Goal: Task Accomplishment & Management: Complete application form

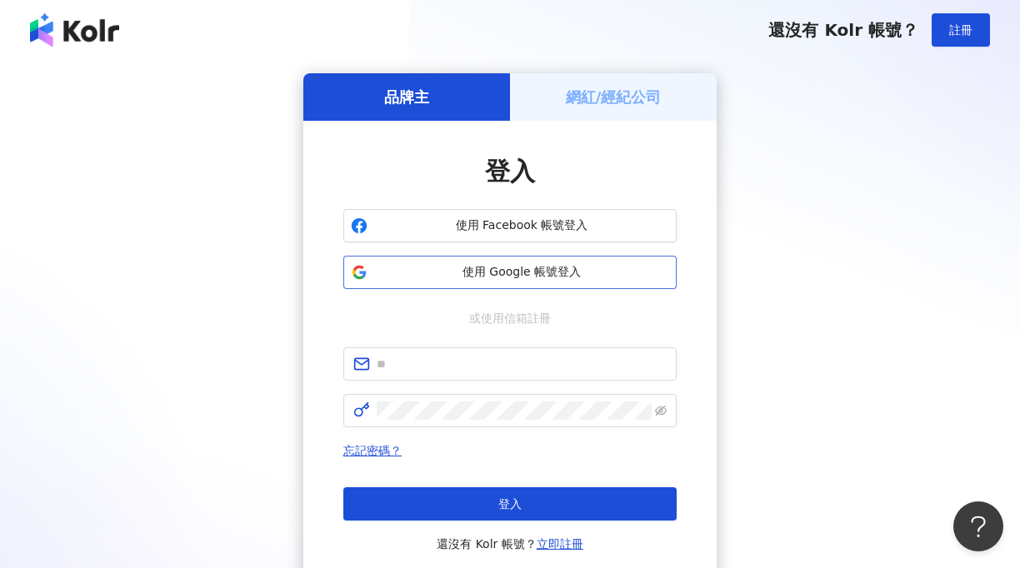
click at [466, 280] on span "使用 Google 帳號登入" at bounding box center [521, 272] width 295 height 17
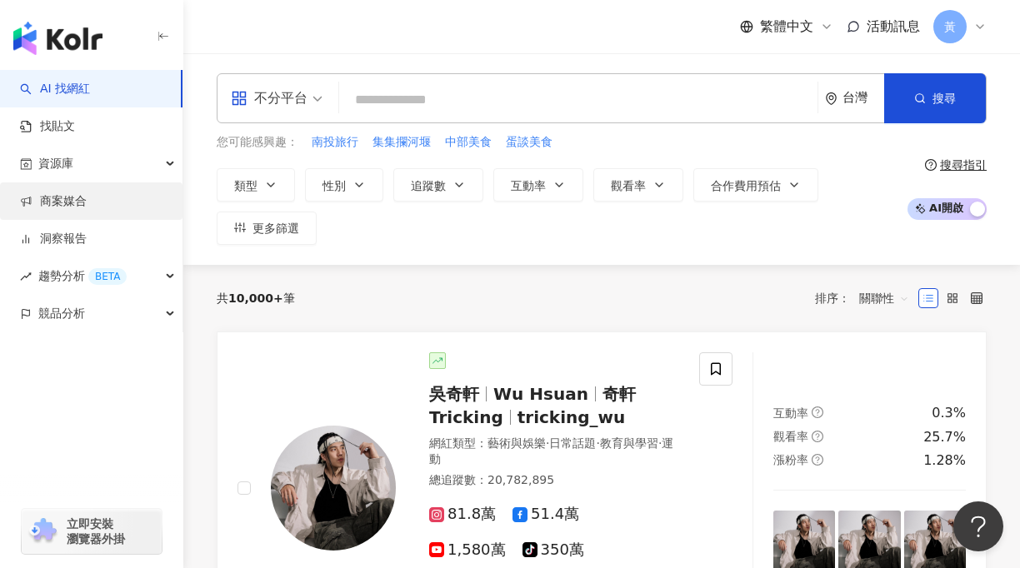
click at [70, 210] on link "商案媒合" at bounding box center [53, 201] width 67 height 17
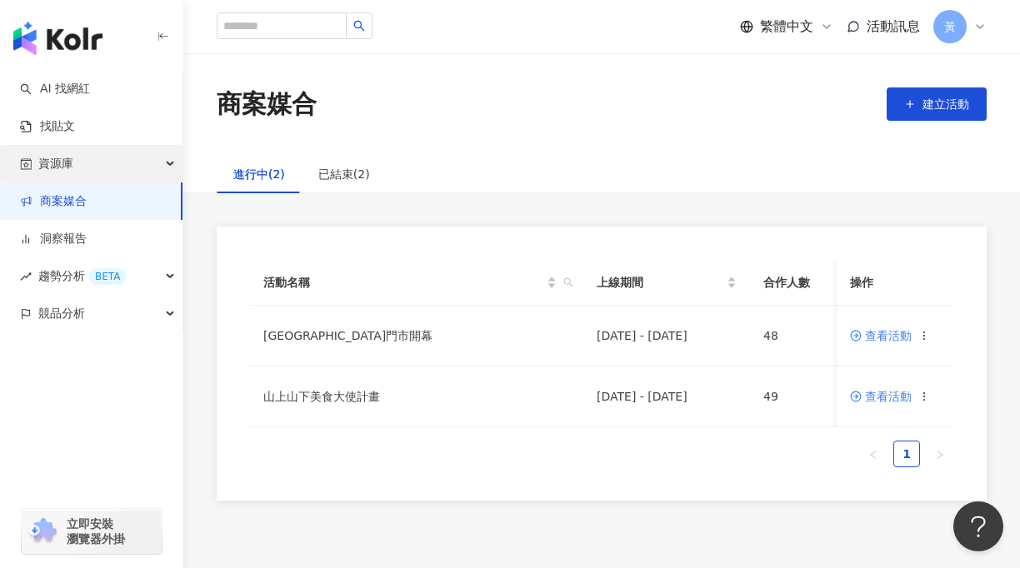
click at [152, 163] on div "資源庫" at bounding box center [91, 163] width 182 height 37
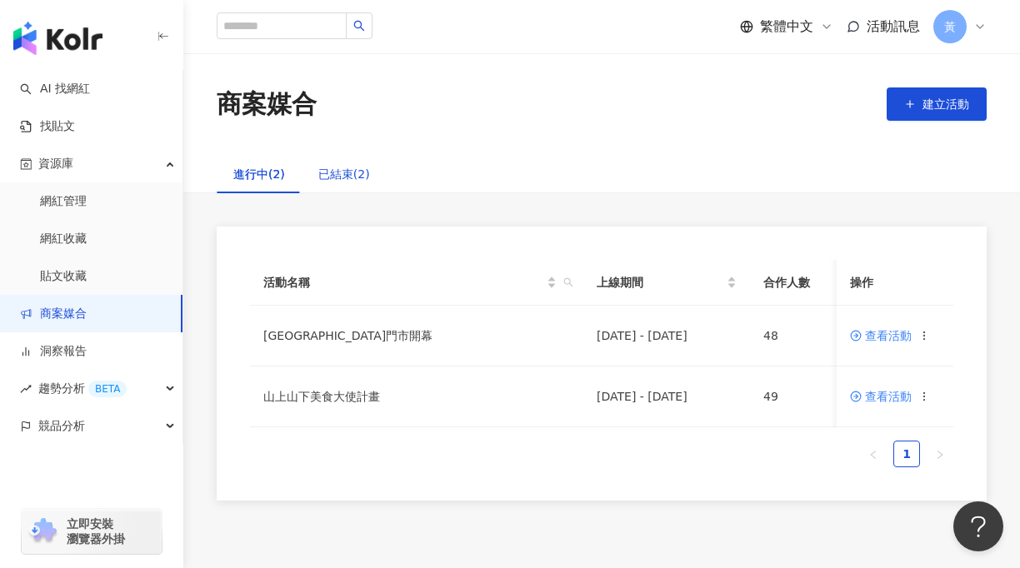
click at [337, 178] on div "已結束(2)" at bounding box center [344, 174] width 52 height 18
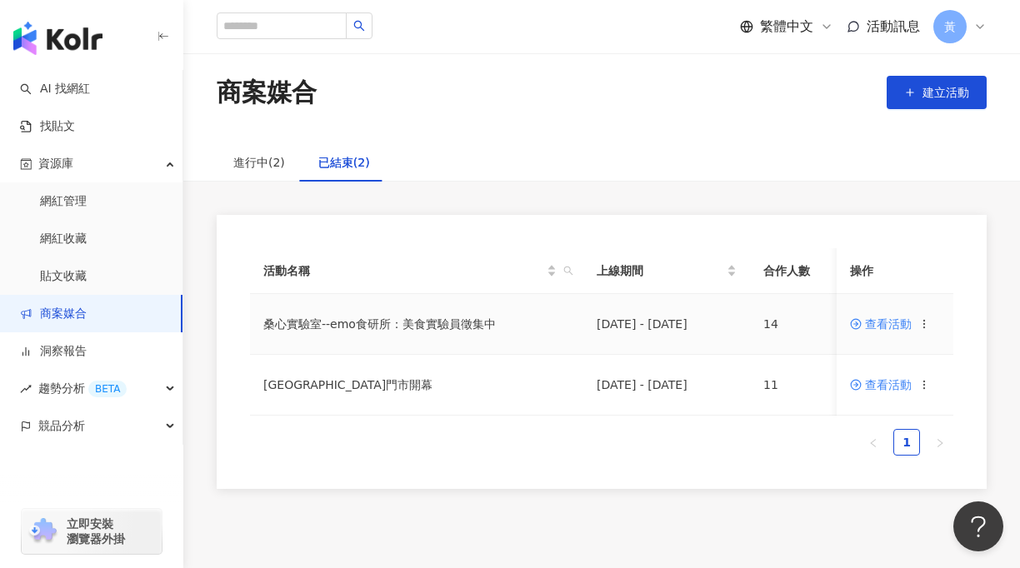
scroll to position [27, 0]
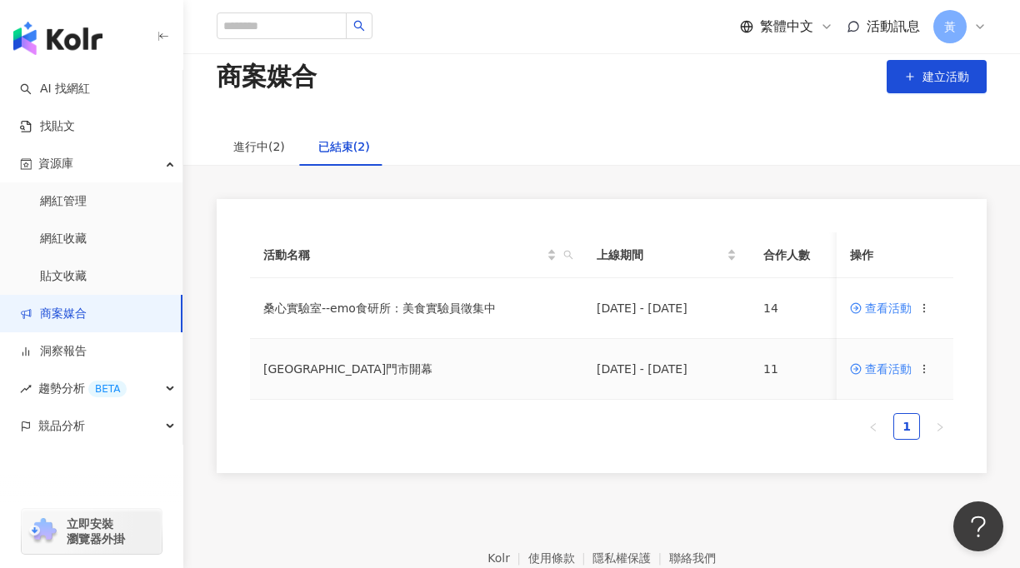
click at [885, 373] on span "查看活動" at bounding box center [881, 369] width 62 height 12
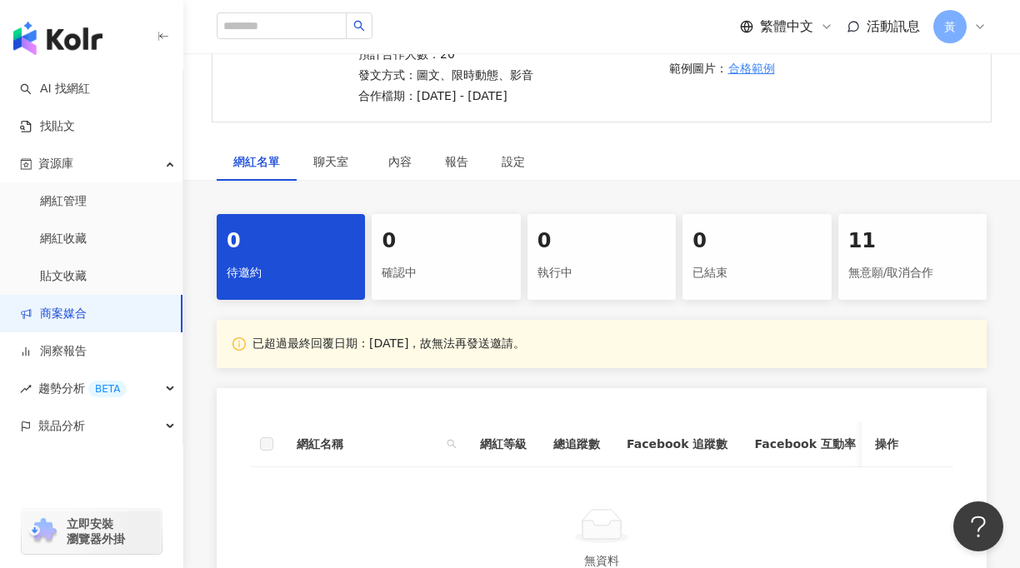
scroll to position [230, 0]
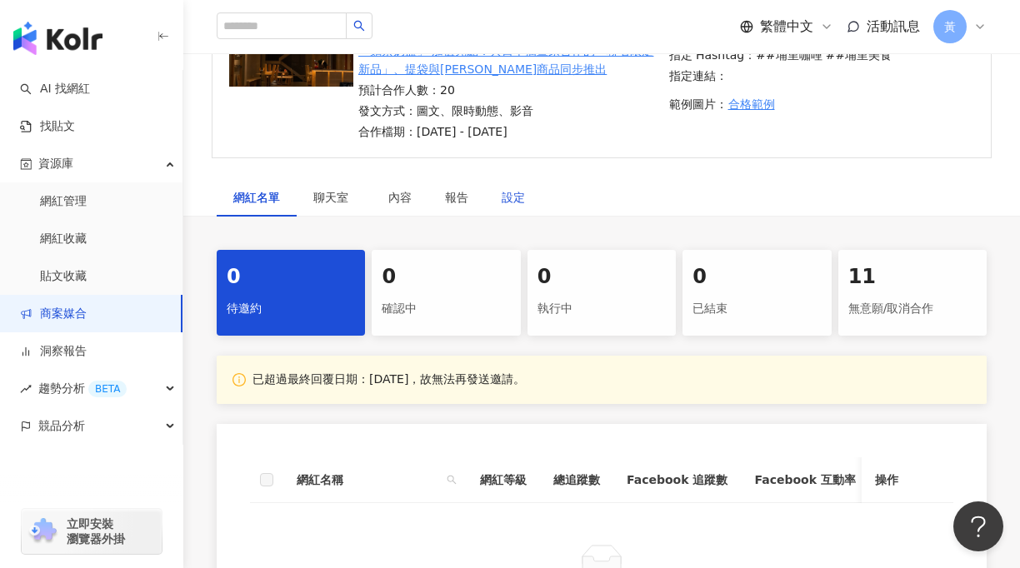
click at [513, 189] on div "設定" at bounding box center [512, 197] width 23 height 18
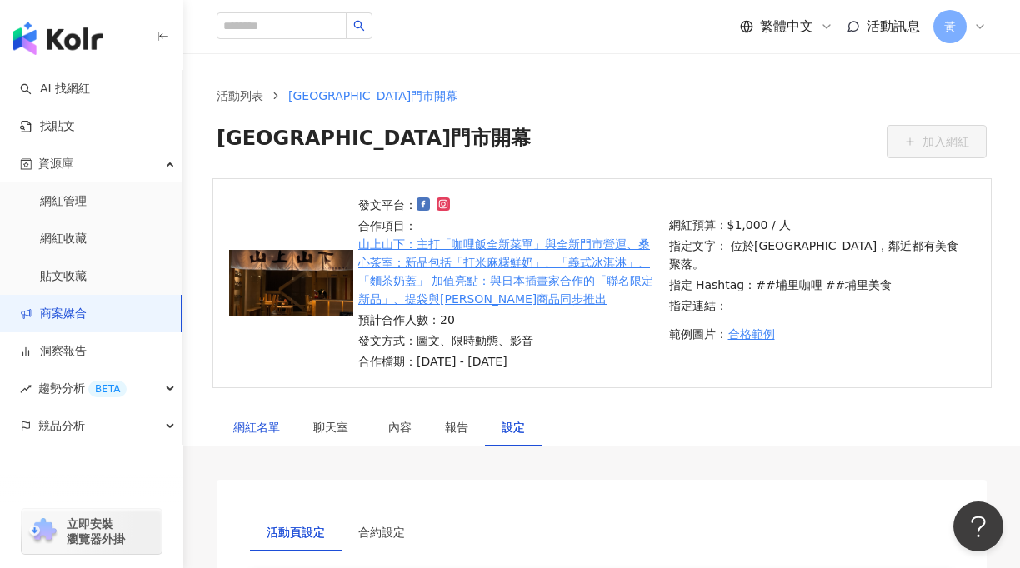
click at [267, 426] on div "網紅名單" at bounding box center [256, 427] width 47 height 18
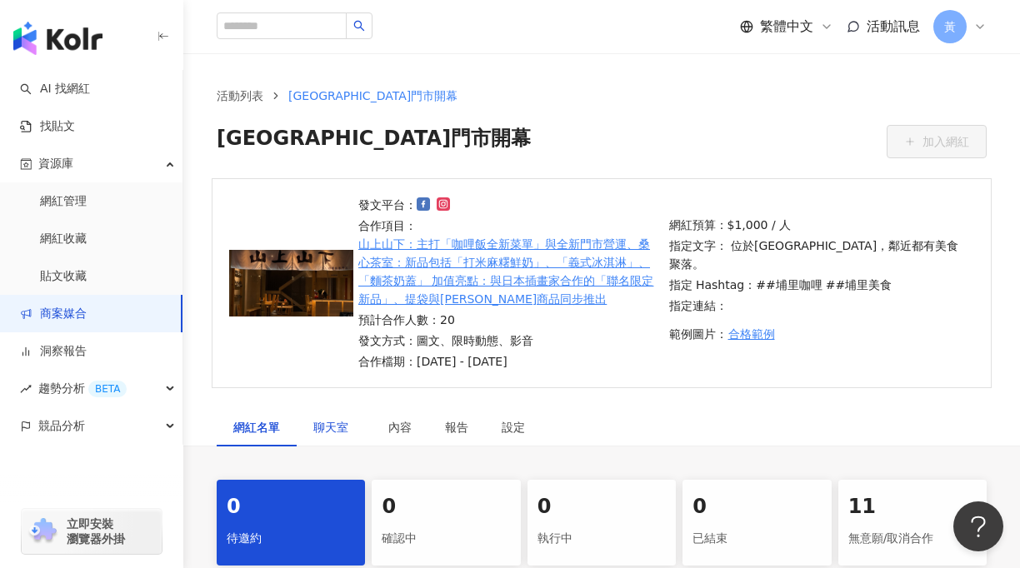
click at [340, 431] on span "聊天室" at bounding box center [334, 427] width 42 height 12
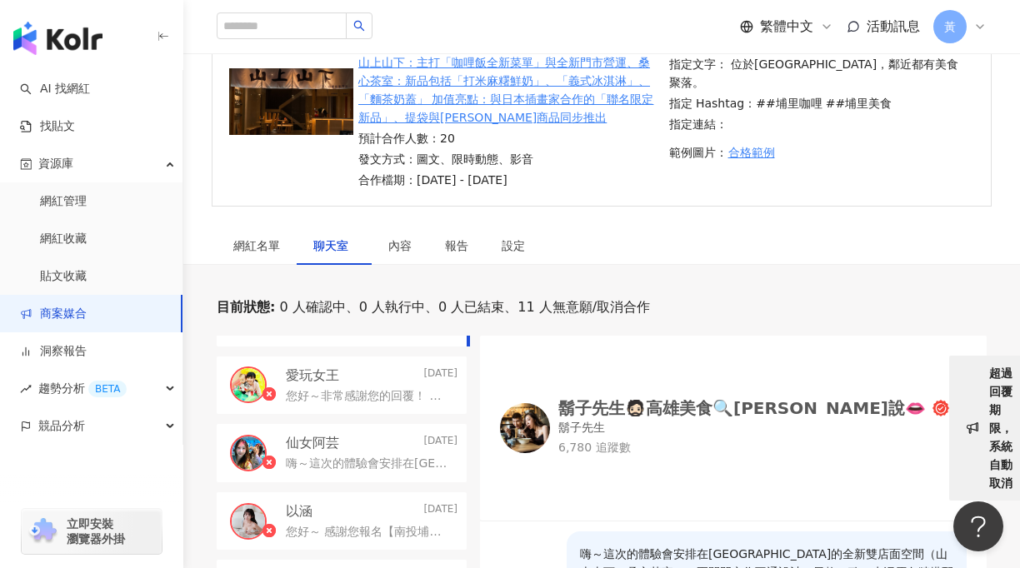
scroll to position [194, 0]
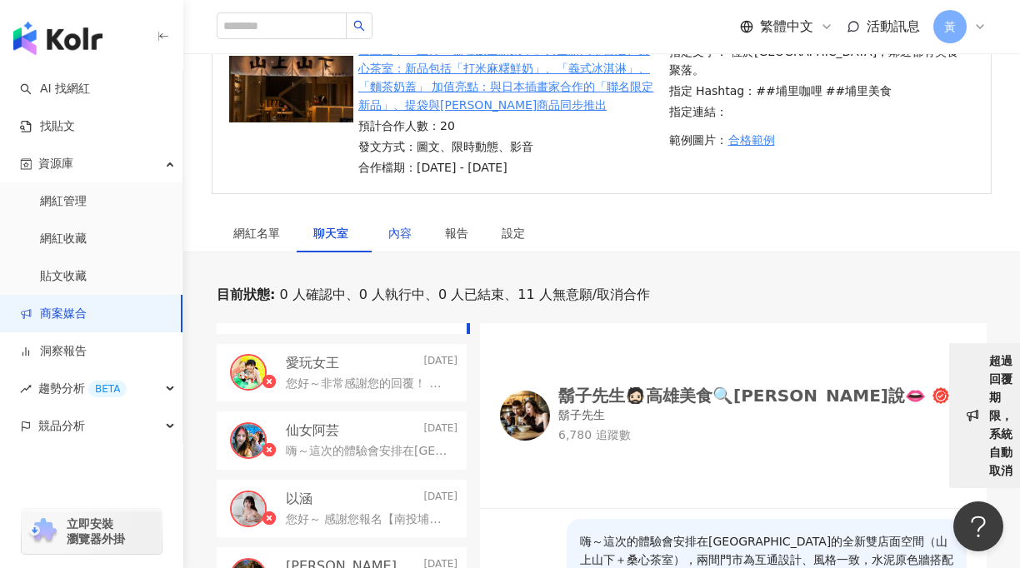
click at [399, 227] on div "內容" at bounding box center [399, 233] width 23 height 18
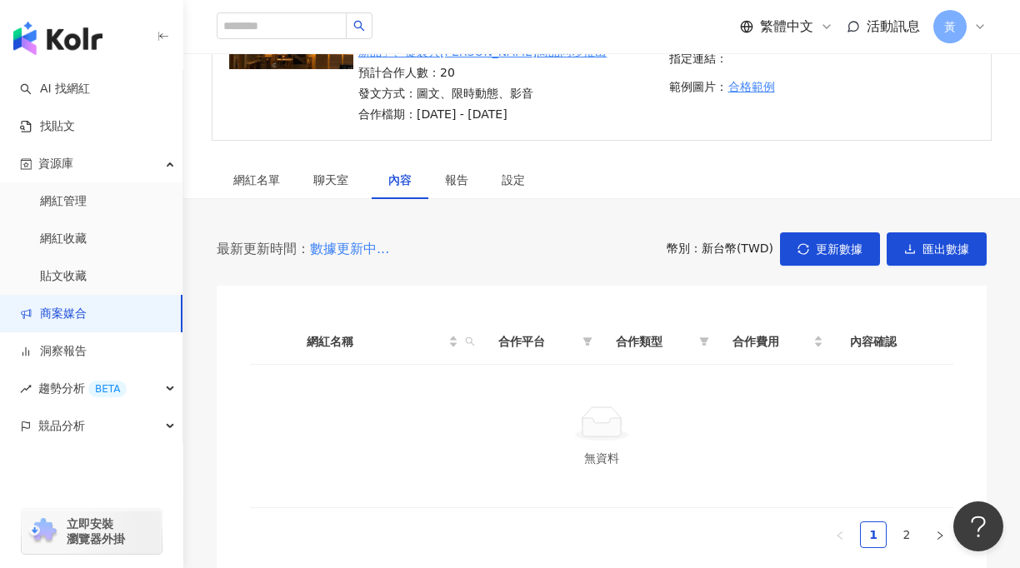
scroll to position [250, 0]
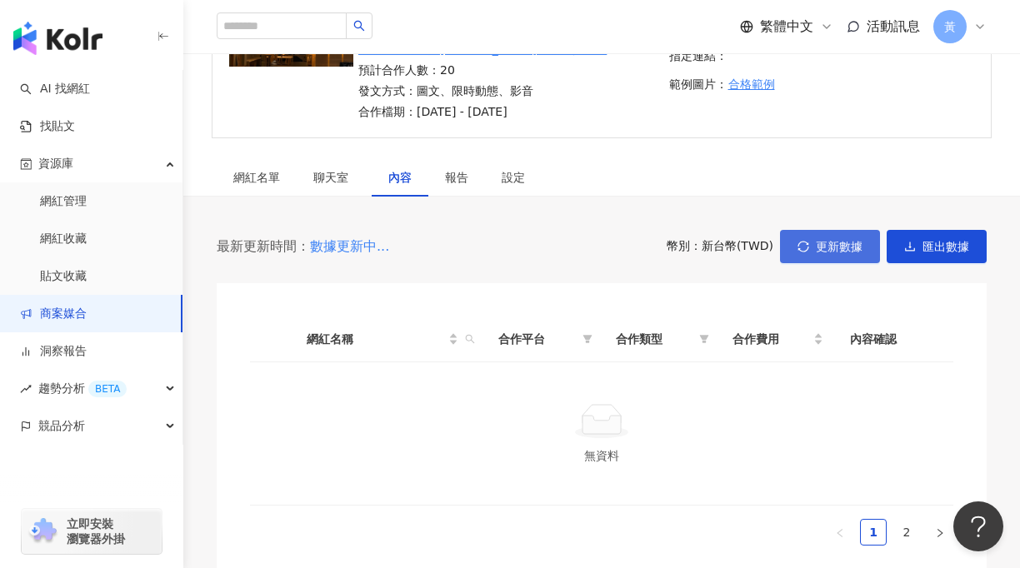
click at [815, 248] on button "更新數據" at bounding box center [830, 246] width 100 height 33
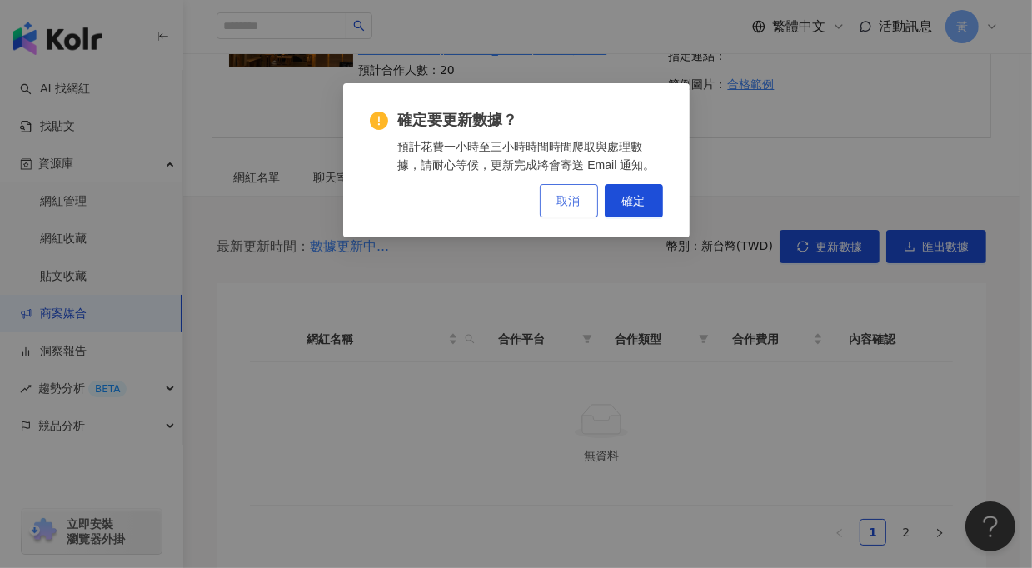
click at [566, 205] on span "取消" at bounding box center [568, 200] width 23 height 13
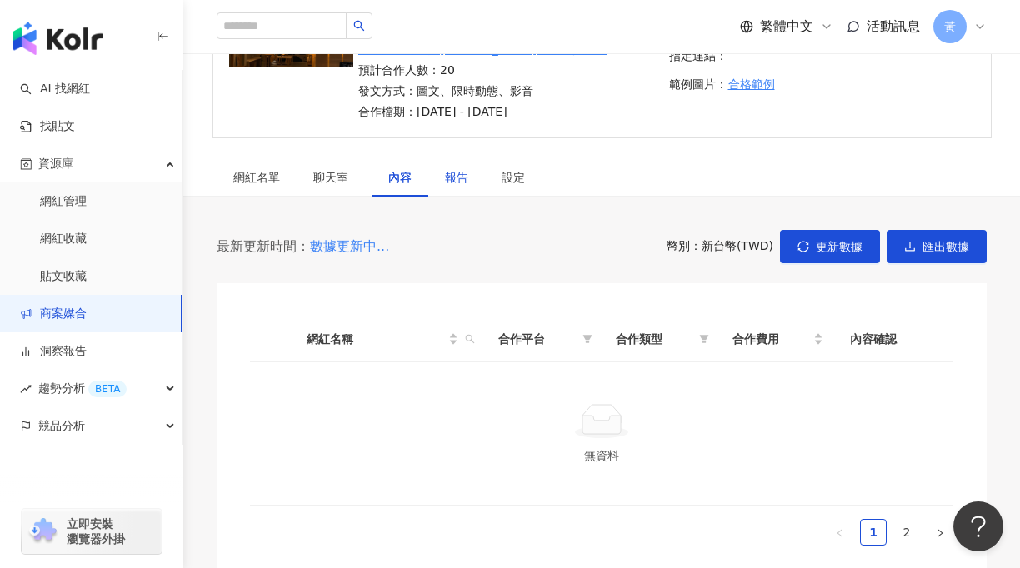
click at [461, 184] on div "報告" at bounding box center [456, 177] width 23 height 18
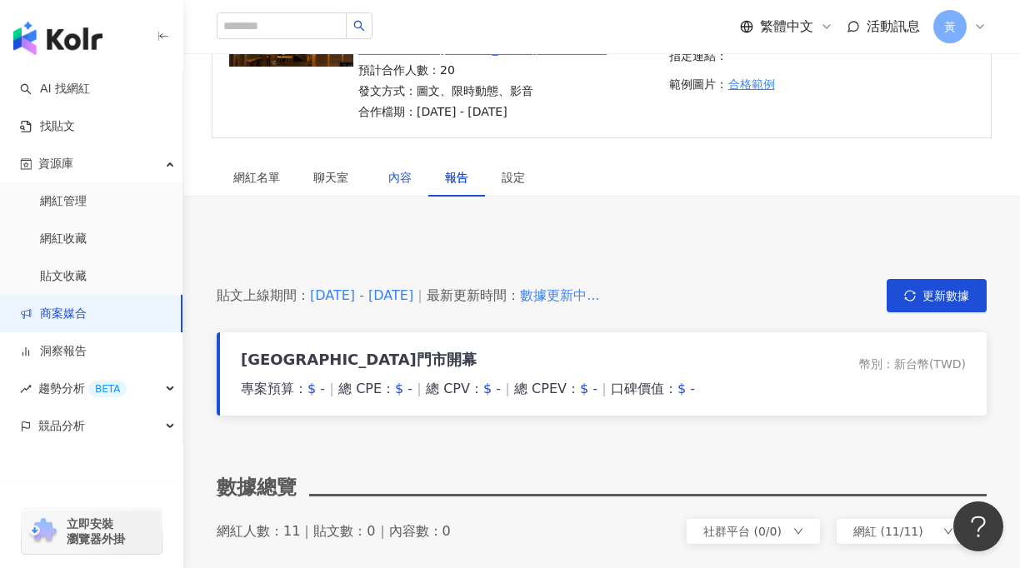
click at [401, 184] on div "內容" at bounding box center [399, 177] width 23 height 18
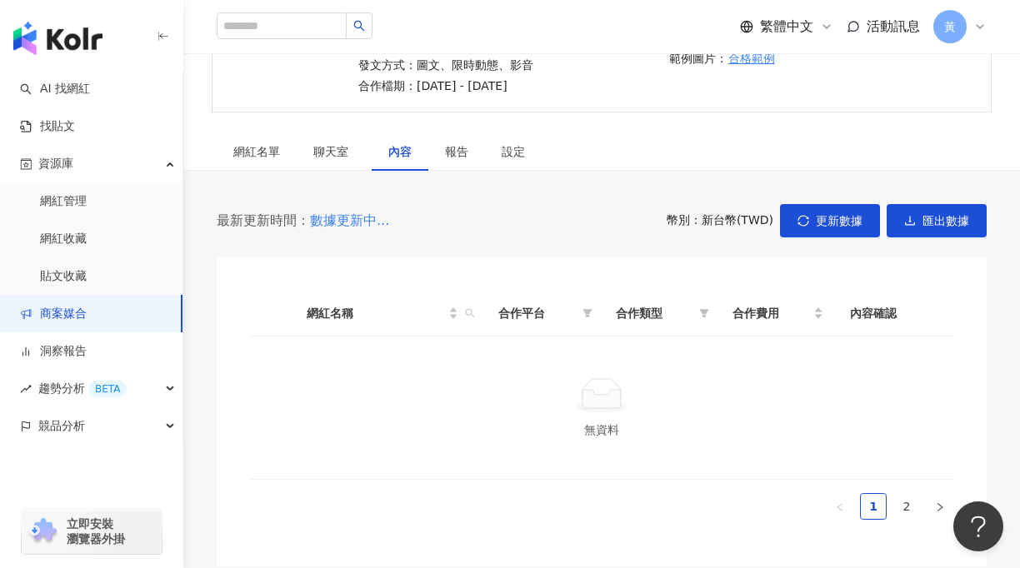
scroll to position [277, 0]
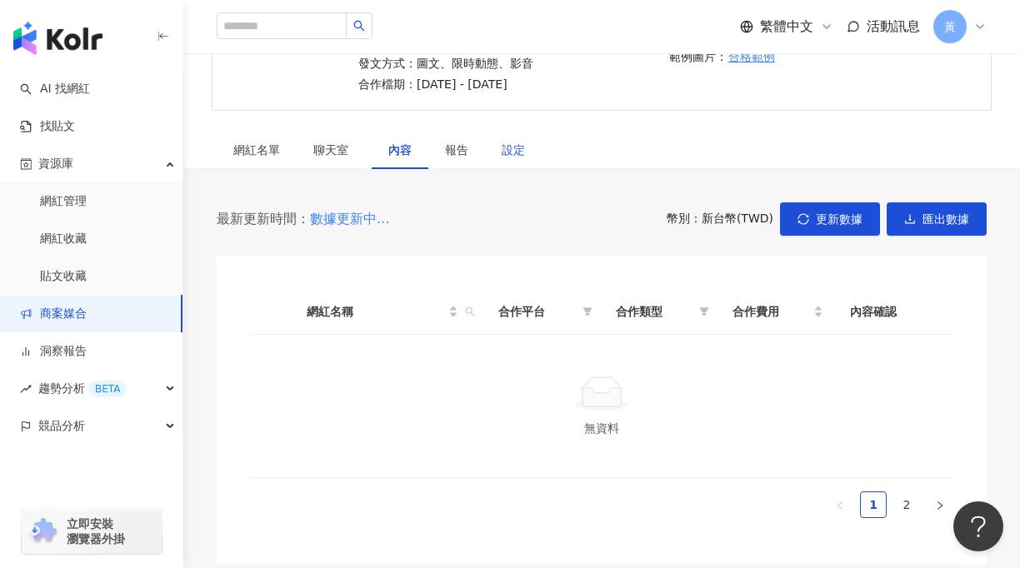
click at [506, 154] on div "設定" at bounding box center [512, 150] width 23 height 18
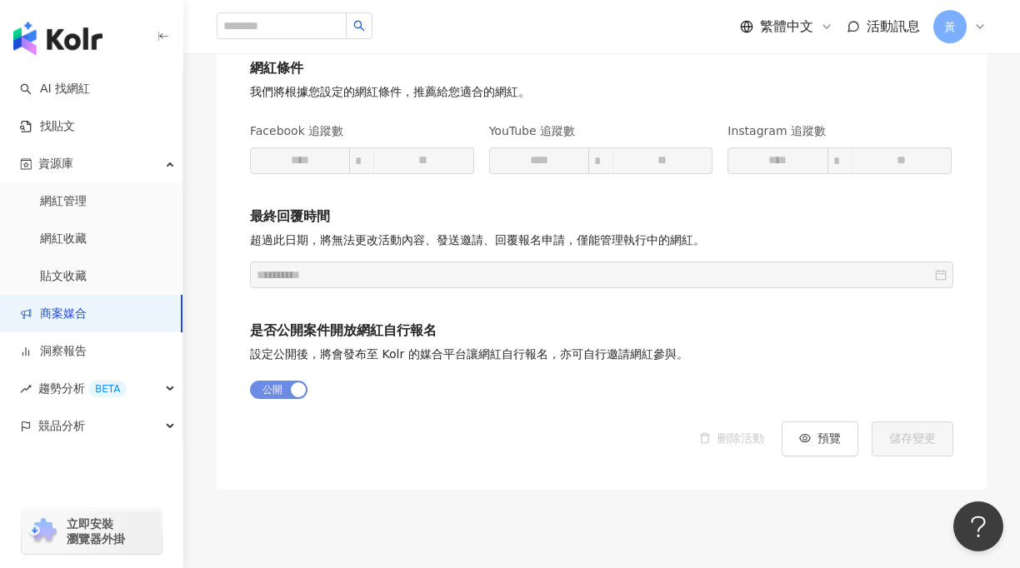
scroll to position [2739, 0]
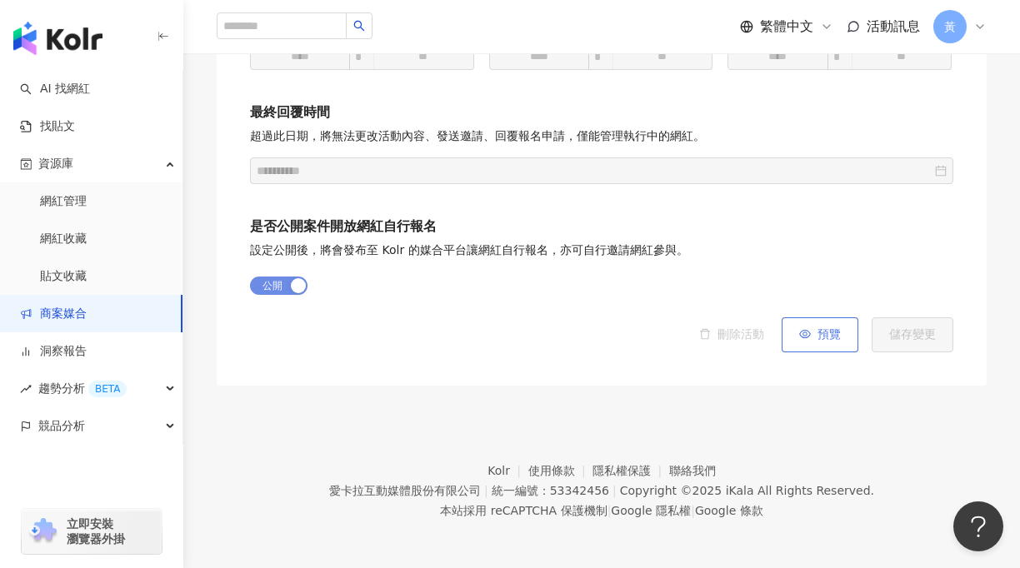
click at [833, 341] on span "預覽" at bounding box center [828, 334] width 23 height 13
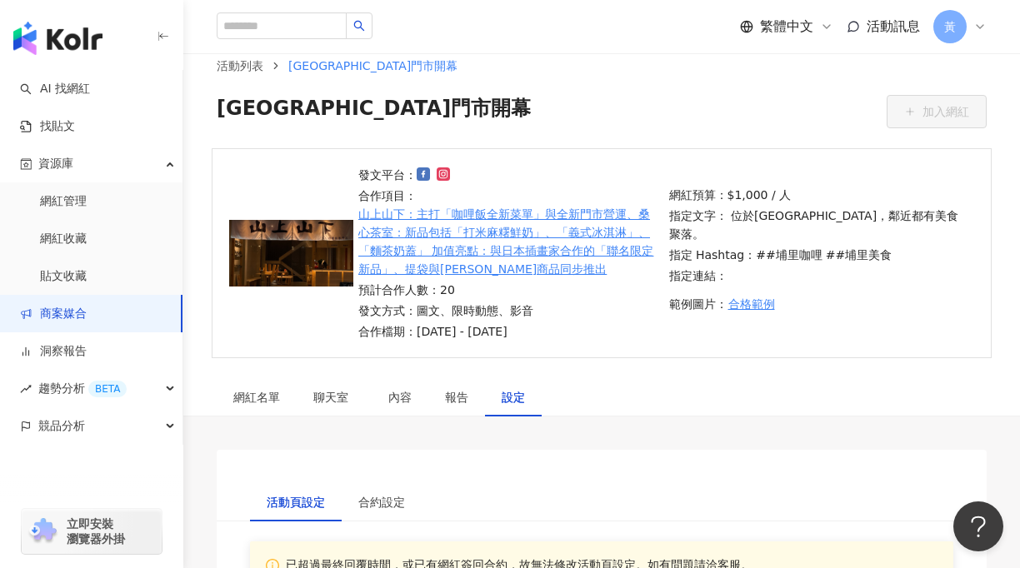
scroll to position [0, 0]
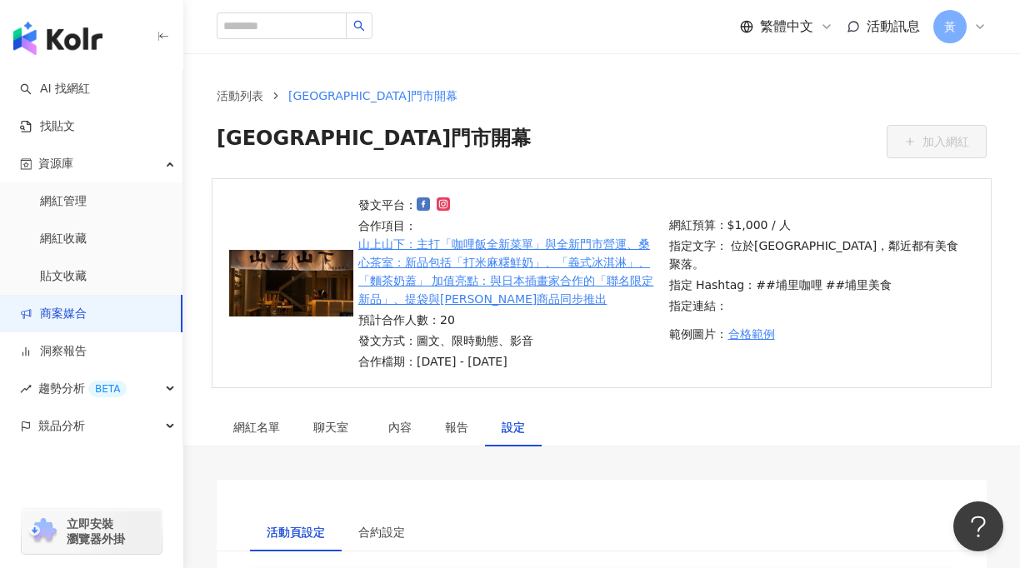
click at [410, 137] on span "[GEOGRAPHIC_DATA]門市開幕" at bounding box center [374, 141] width 314 height 33
click at [456, 444] on div "報告" at bounding box center [456, 427] width 57 height 38
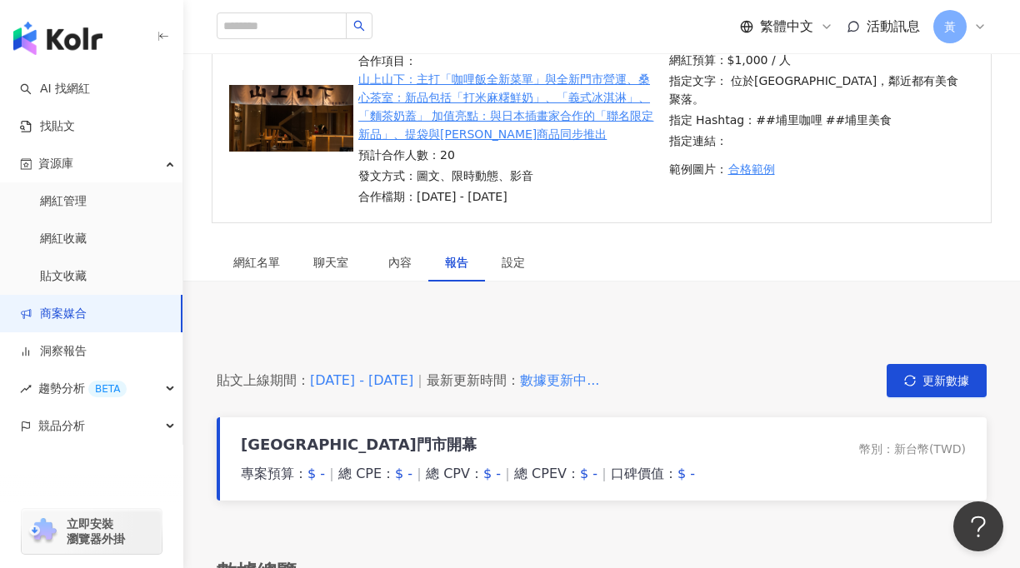
scroll to position [167, 0]
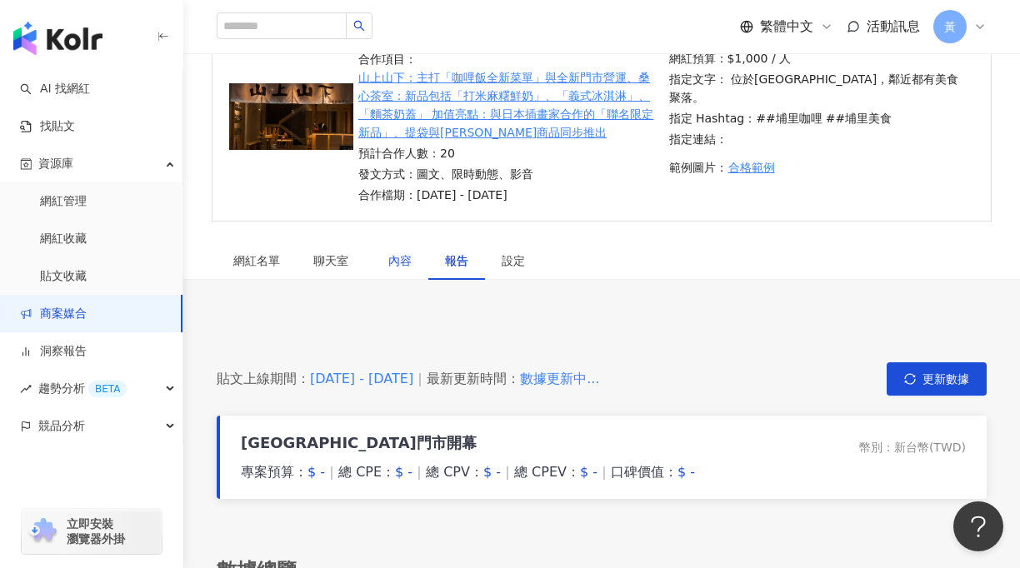
click at [406, 267] on div "內容" at bounding box center [399, 261] width 23 height 18
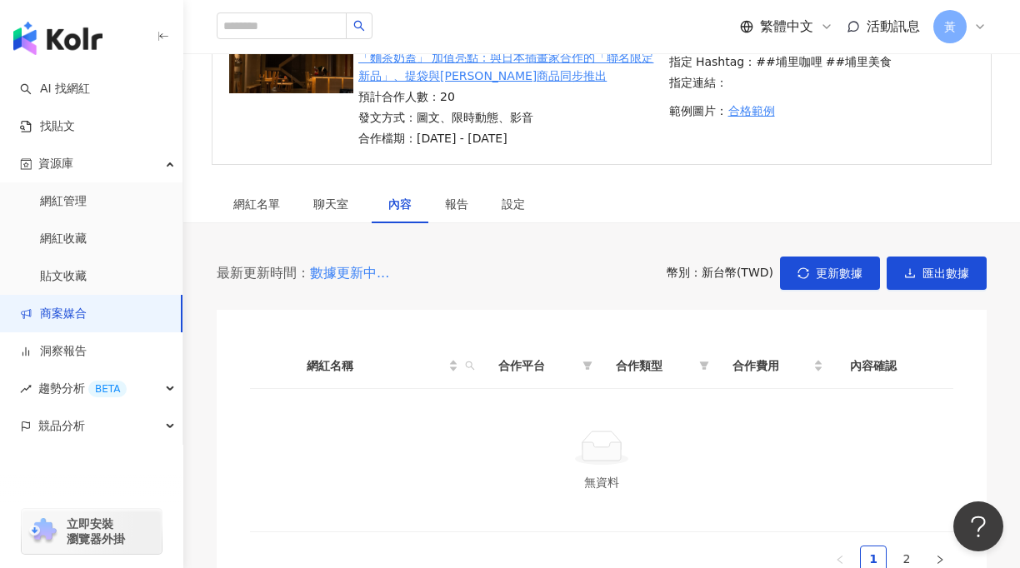
scroll to position [250, 0]
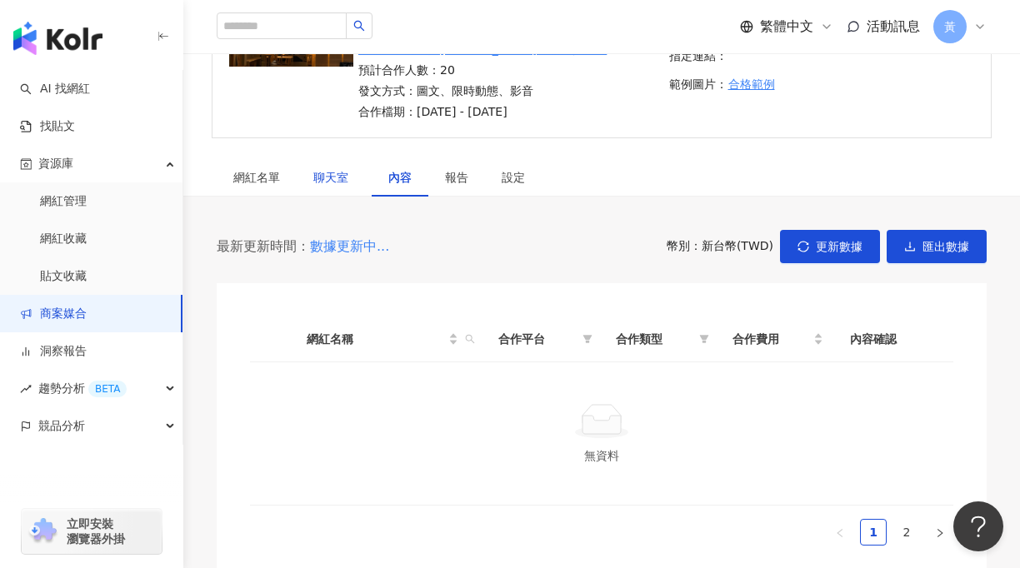
click at [337, 176] on span "聊天室" at bounding box center [334, 178] width 42 height 12
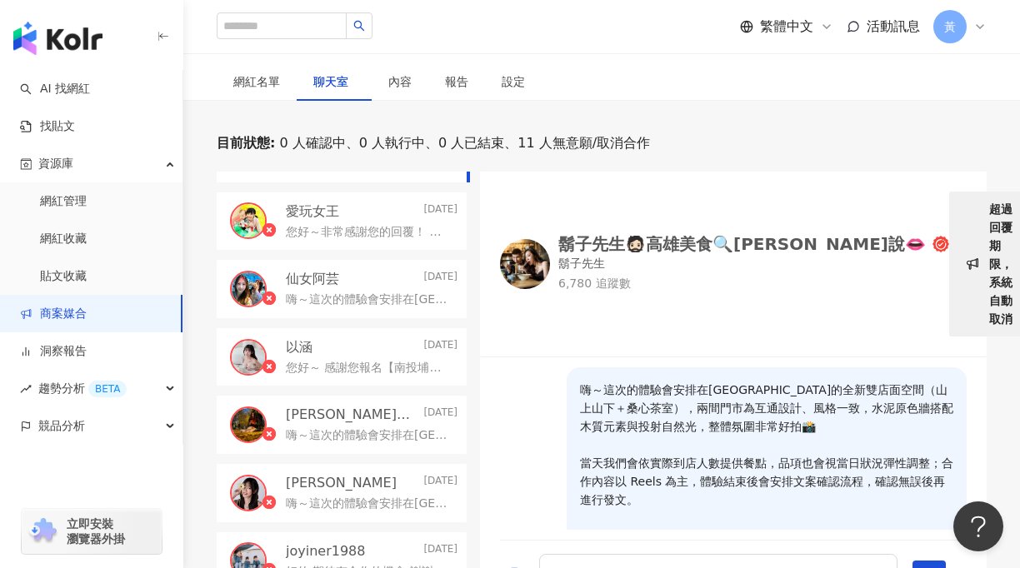
scroll to position [333, 0]
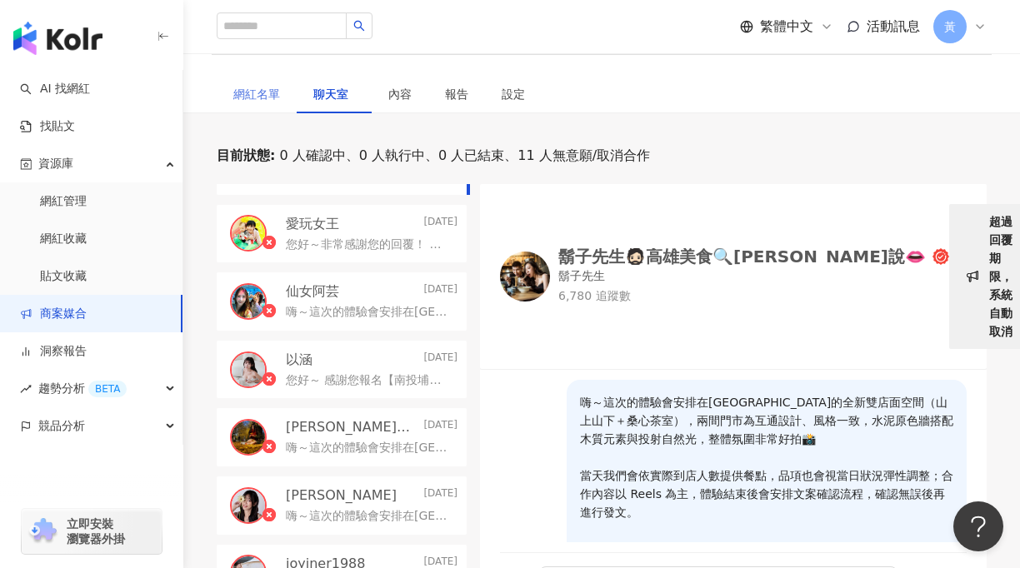
click at [262, 106] on div "網紅名單" at bounding box center [257, 94] width 80 height 38
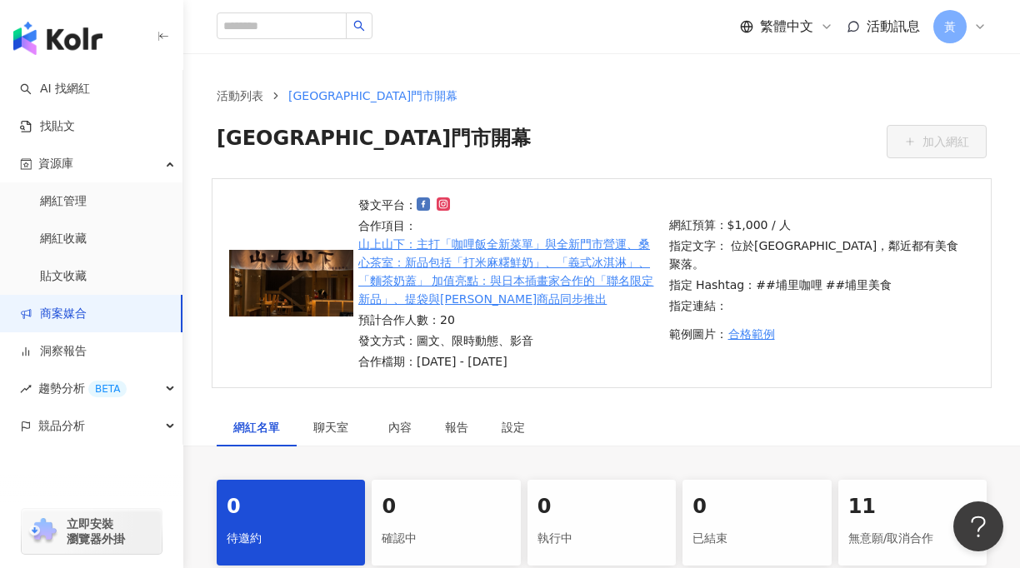
click at [452, 102] on span "[GEOGRAPHIC_DATA]門市開幕" at bounding box center [372, 95] width 169 height 13
drag, startPoint x: 314, startPoint y: 95, endPoint x: 287, endPoint y: 95, distance: 26.7
click at [310, 95] on span "[GEOGRAPHIC_DATA]門市開幕" at bounding box center [372, 95] width 169 height 13
click at [243, 90] on link "活動列表" at bounding box center [239, 96] width 53 height 18
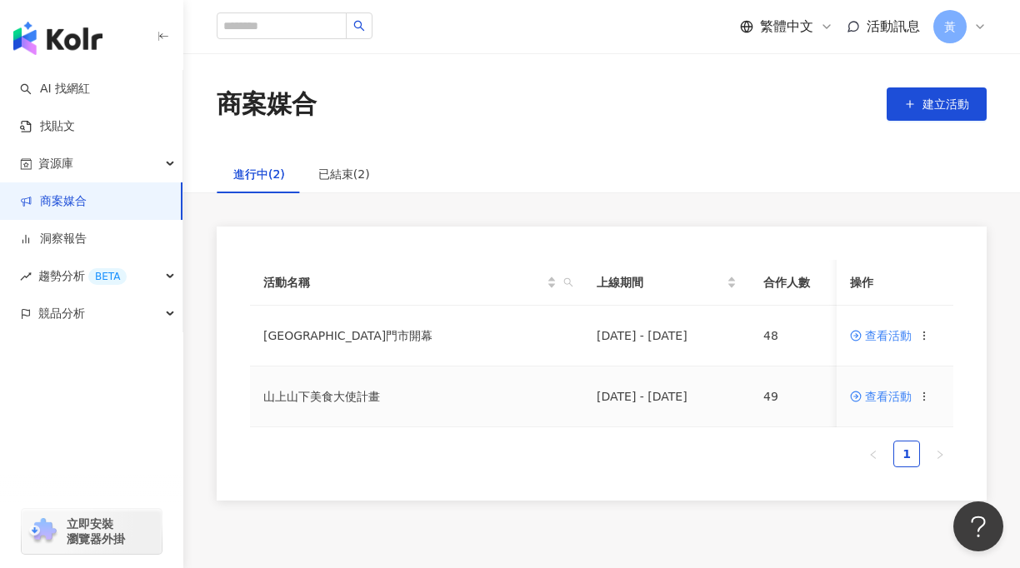
click at [924, 400] on circle at bounding box center [923, 400] width 1 height 1
click at [952, 421] on span "複製活動" at bounding box center [974, 425] width 47 height 18
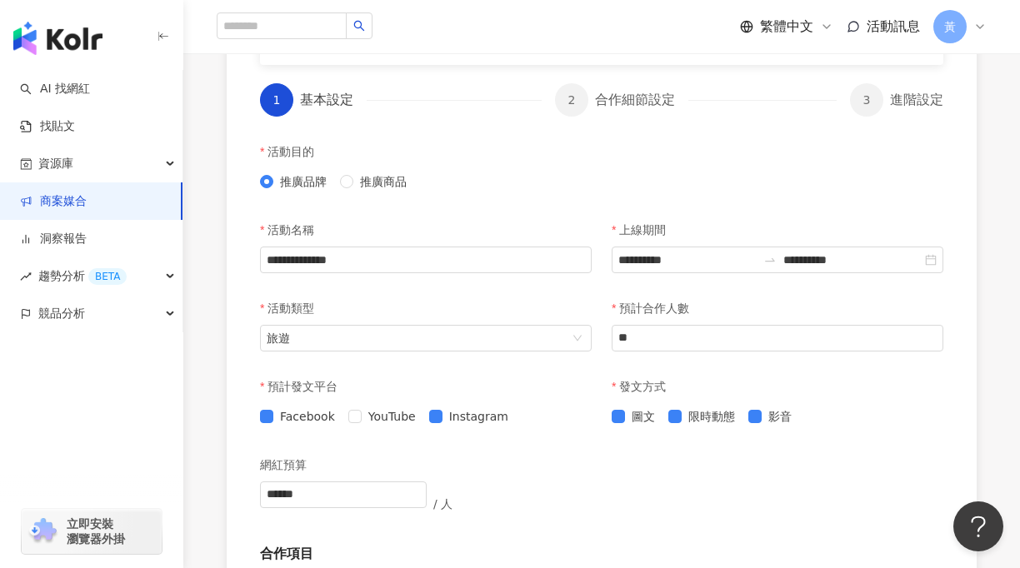
scroll to position [444, 0]
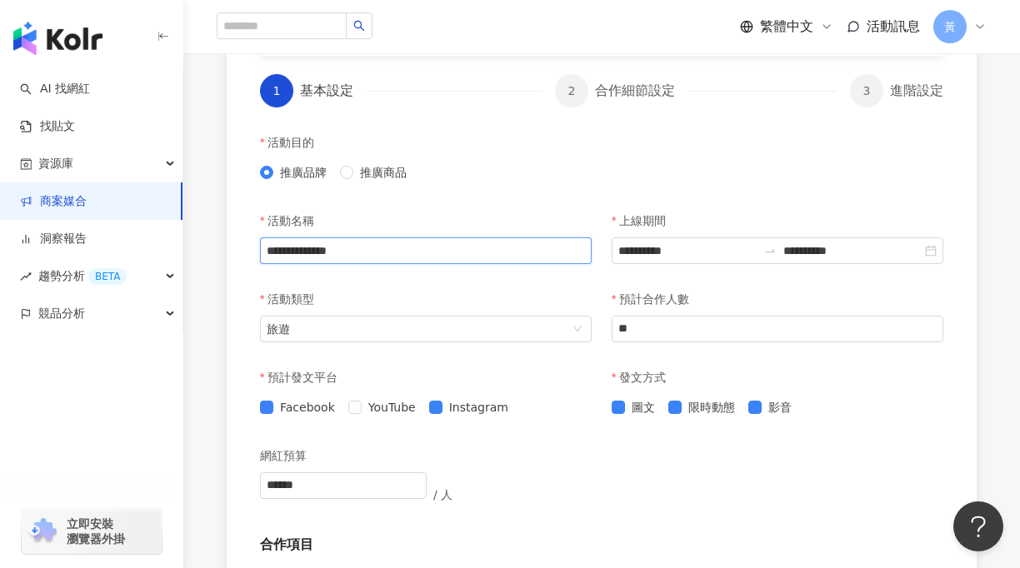
click at [487, 247] on input "**********" at bounding box center [426, 250] width 332 height 27
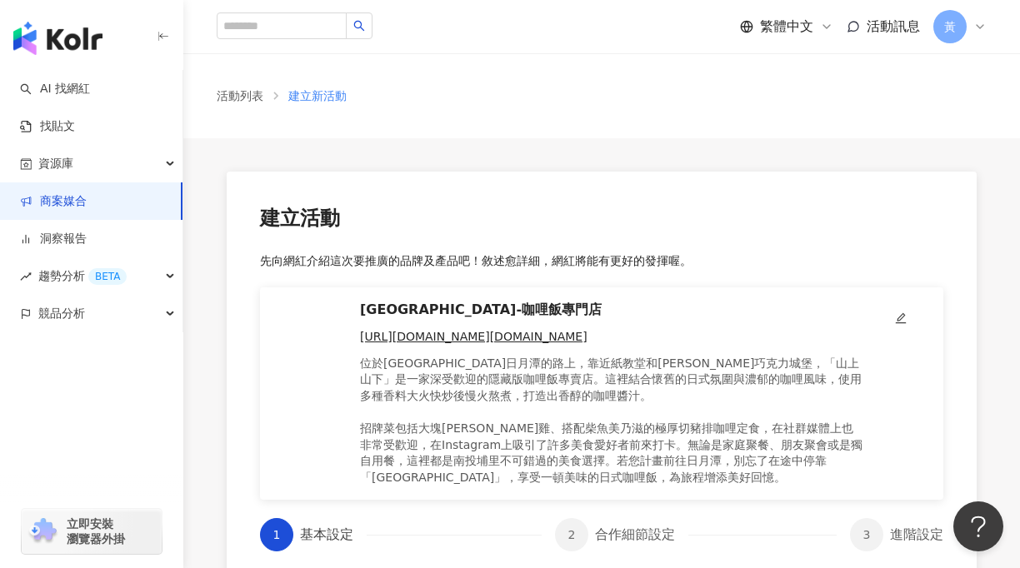
scroll to position [0, 0]
type input "**********"
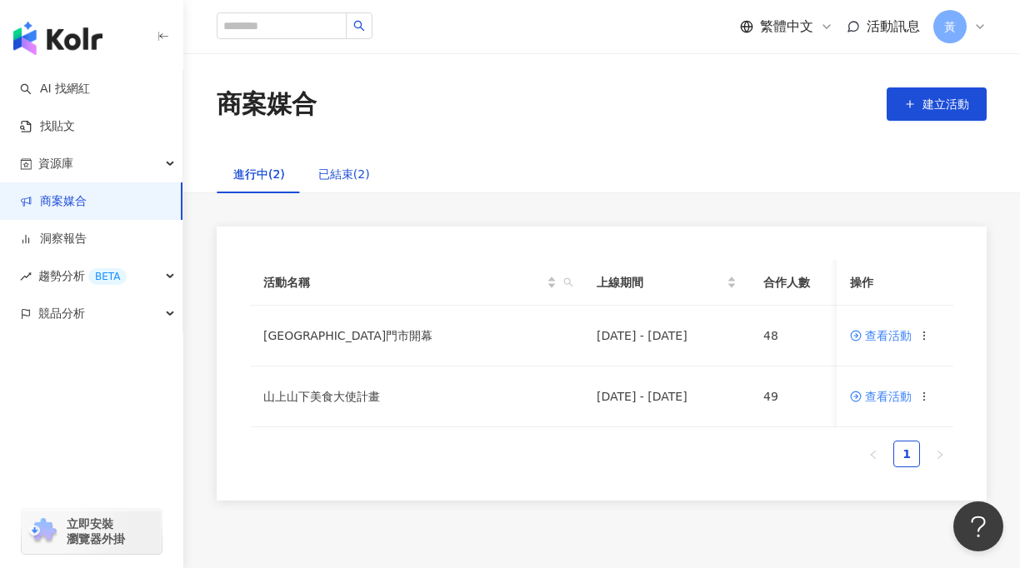
click at [337, 172] on div "已結束(2)" at bounding box center [344, 174] width 52 height 18
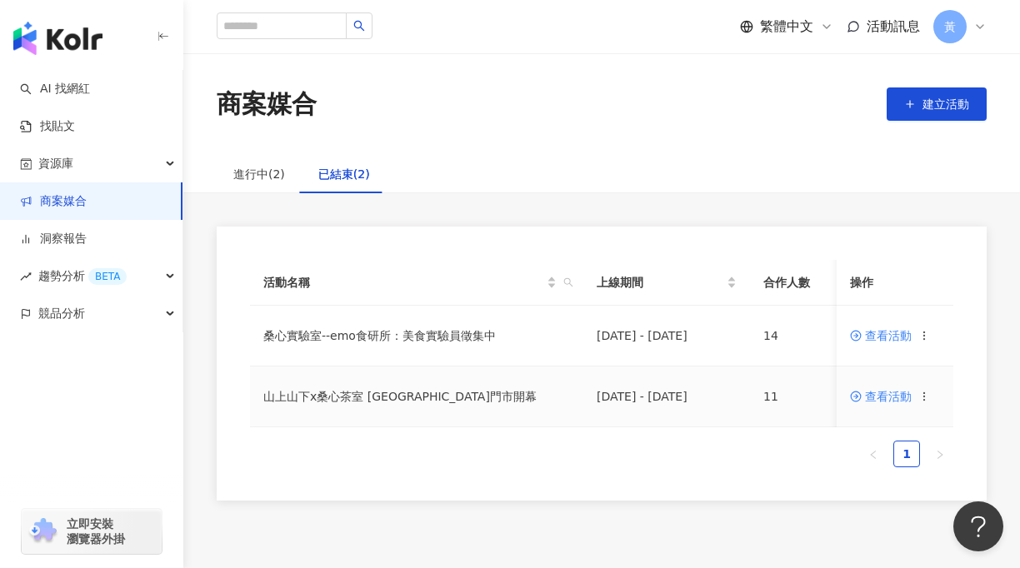
click at [925, 400] on icon at bounding box center [924, 397] width 12 height 12
click at [956, 427] on span "複製活動" at bounding box center [974, 425] width 47 height 18
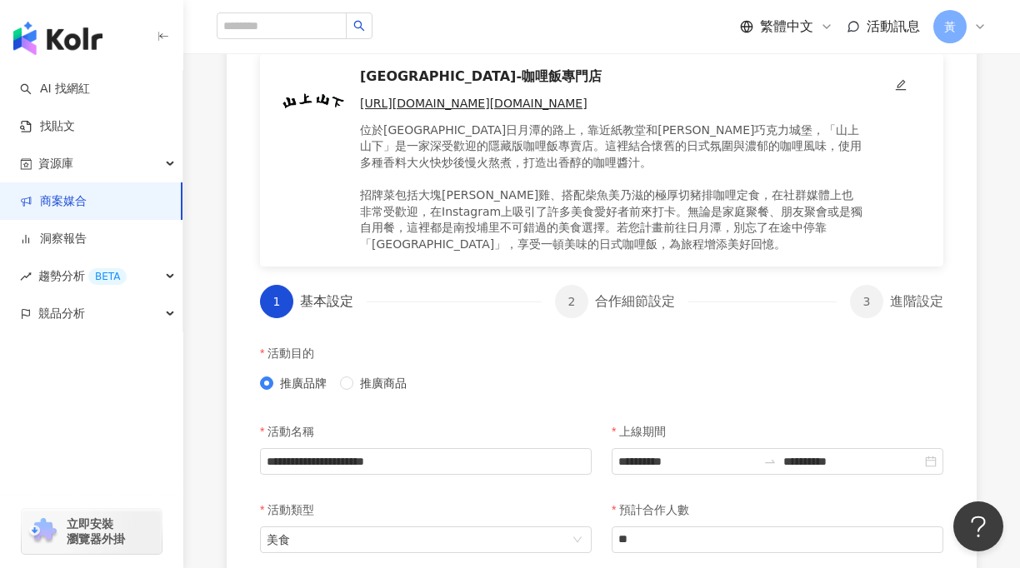
scroll to position [277, 0]
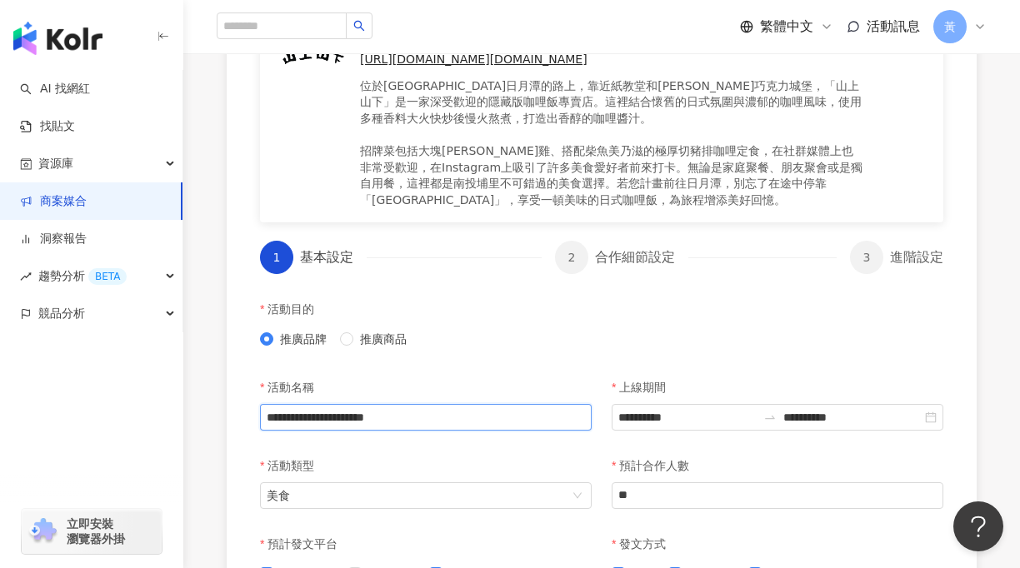
drag, startPoint x: 516, startPoint y: 414, endPoint x: 472, endPoint y: 416, distance: 44.2
click at [472, 416] on input "**********" at bounding box center [426, 417] width 332 height 27
click at [427, 416] on input "**********" at bounding box center [426, 417] width 332 height 27
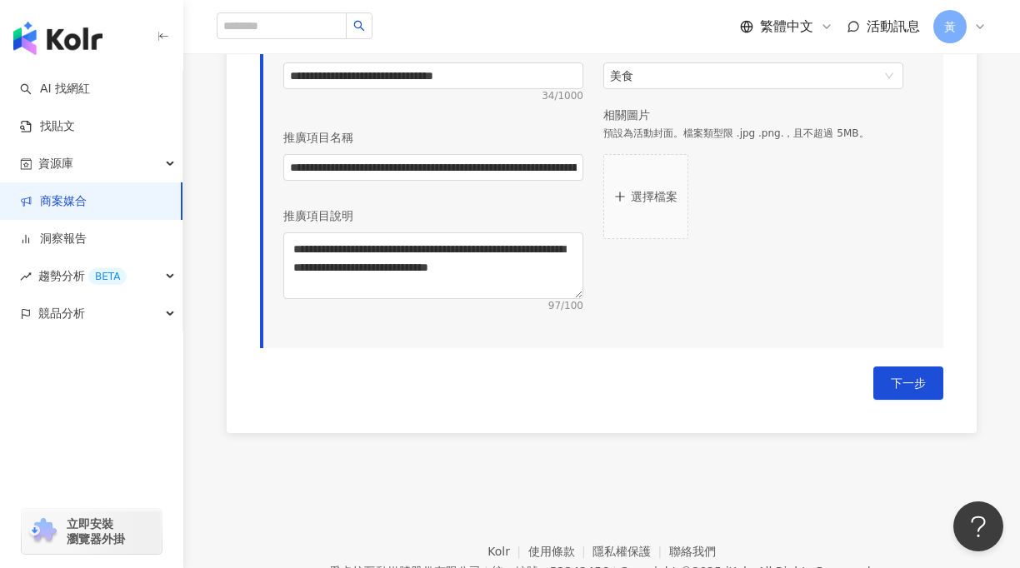
scroll to position [1000, 0]
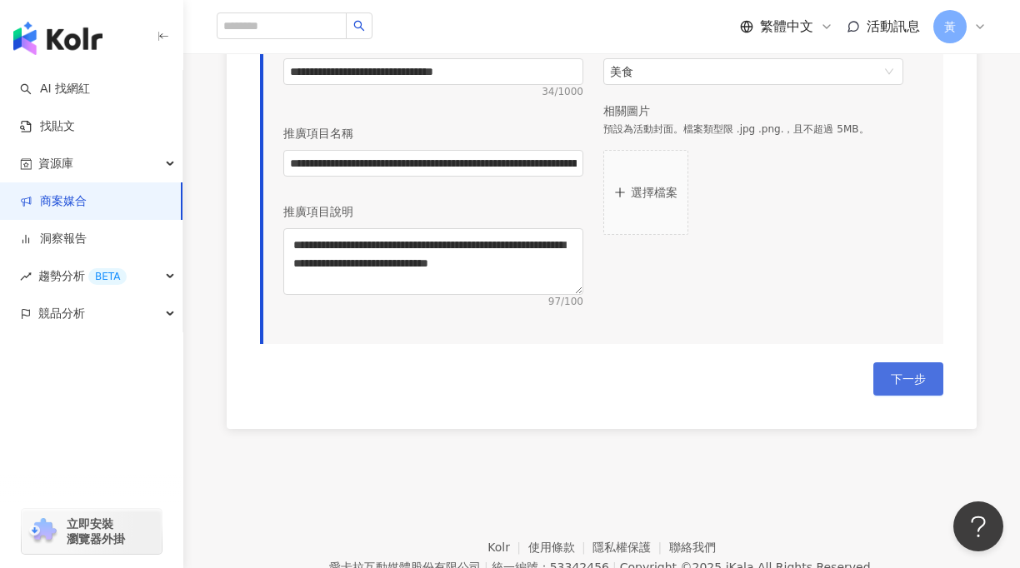
type input "**********"
click at [905, 378] on span "下一步" at bounding box center [907, 378] width 35 height 13
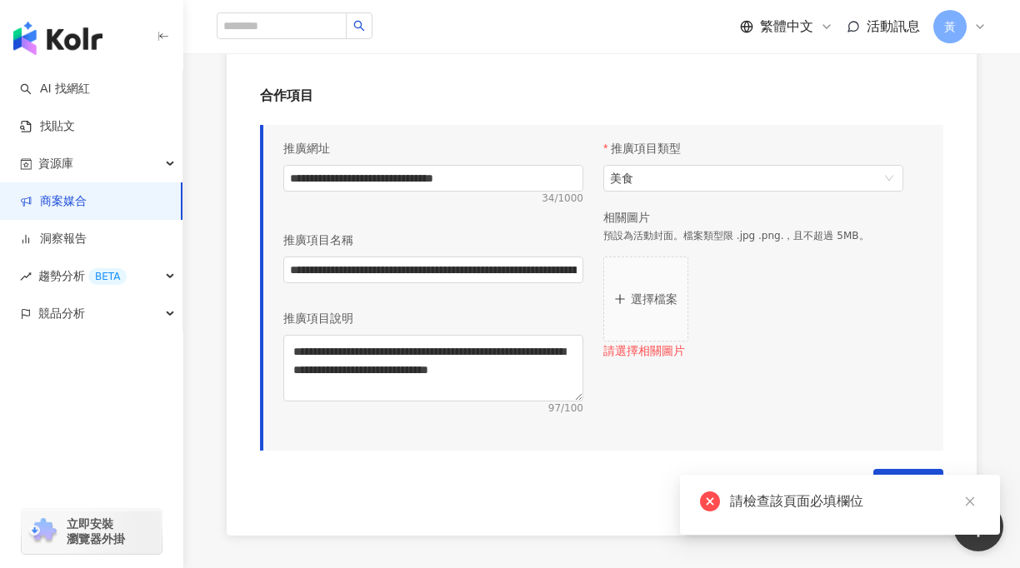
scroll to position [888, 0]
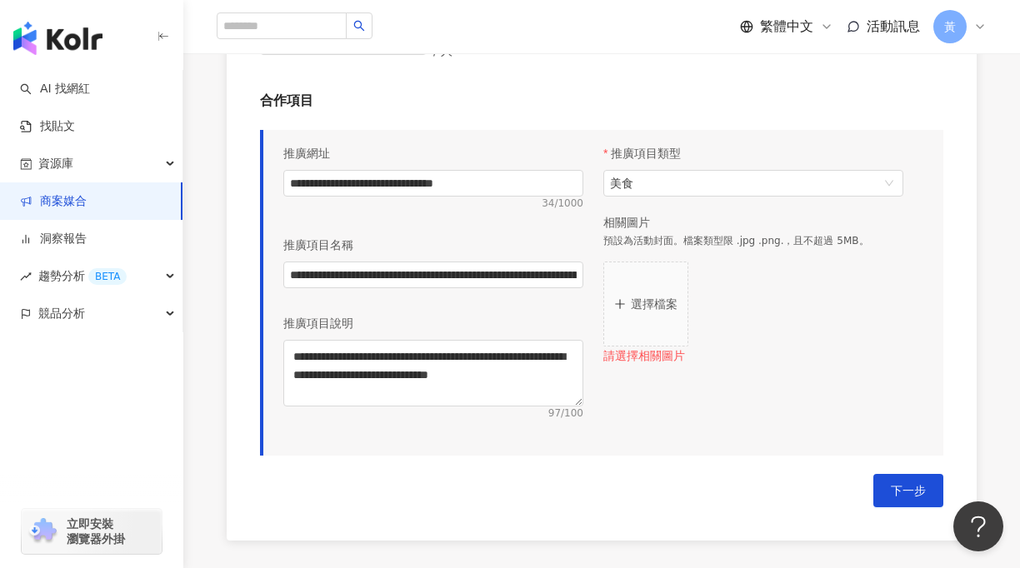
click at [655, 297] on p "選擇檔案" at bounding box center [654, 303] width 47 height 13
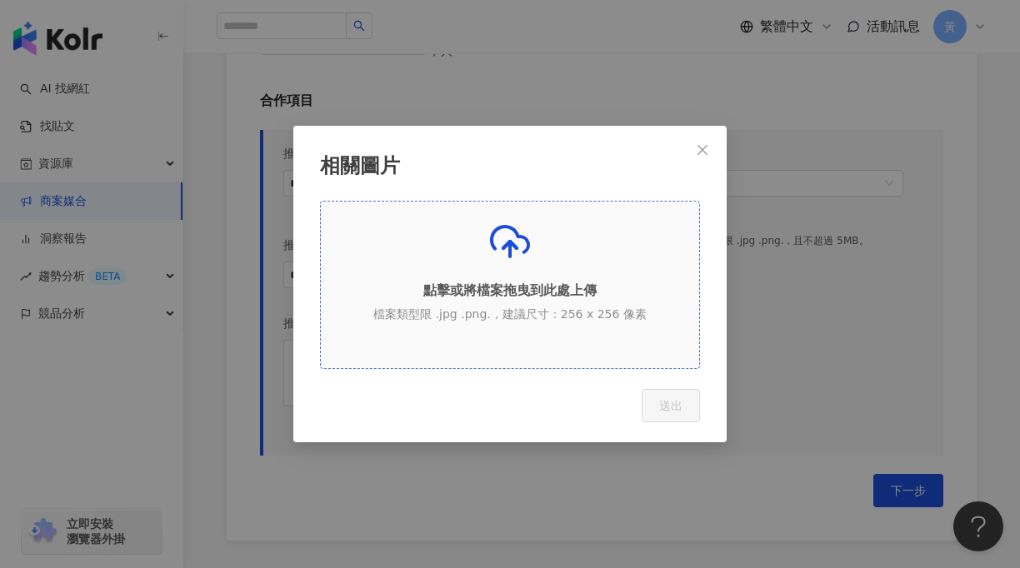
click at [556, 293] on p "點擊或將檔案拖曳到此處上傳" at bounding box center [510, 291] width 378 height 18
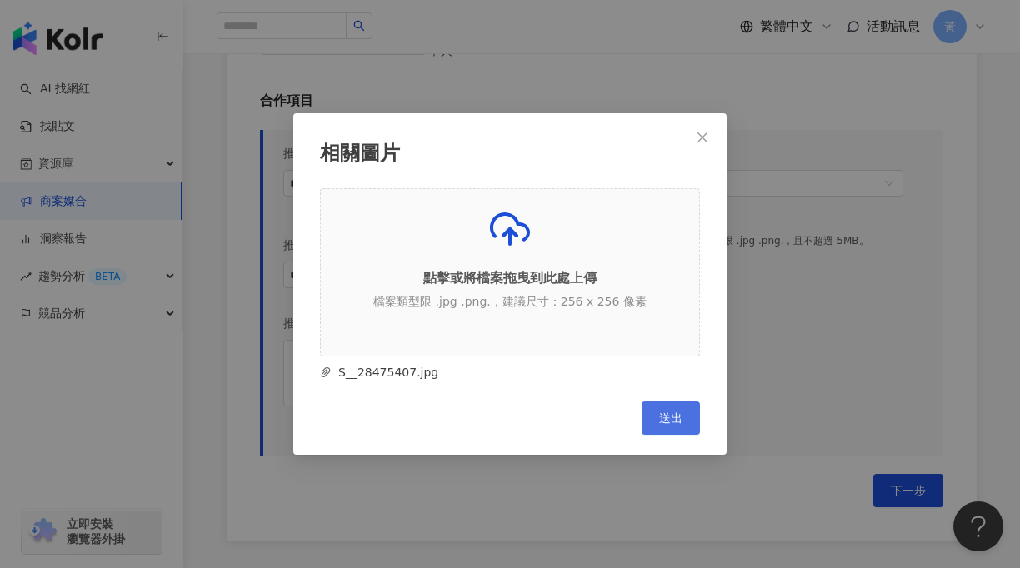
click at [668, 417] on span "送出" at bounding box center [670, 417] width 23 height 13
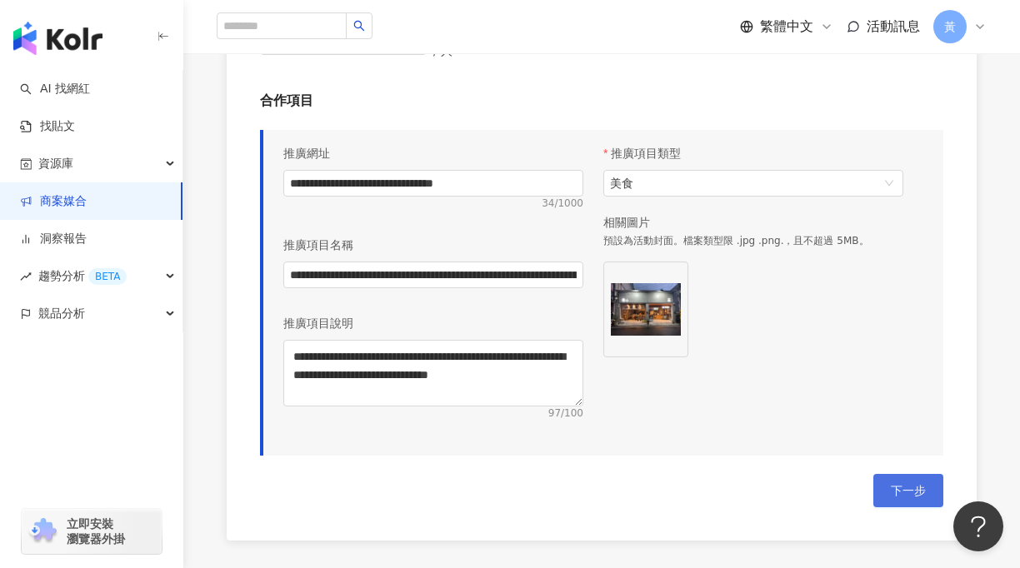
drag, startPoint x: 916, startPoint y: 490, endPoint x: 879, endPoint y: 477, distance: 39.5
click at [916, 491] on span "下一步" at bounding box center [907, 490] width 35 height 13
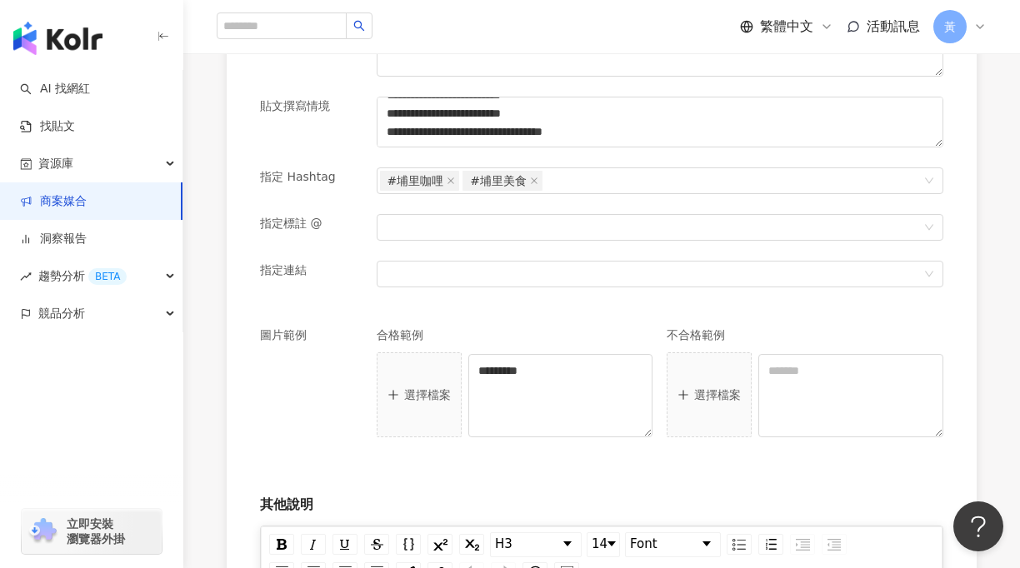
scroll to position [583, 0]
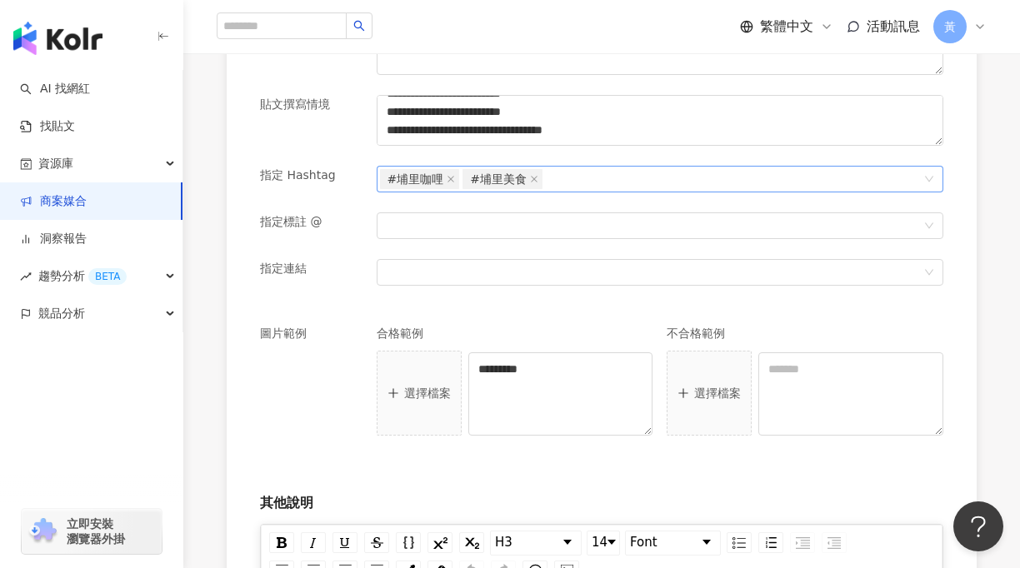
click at [578, 186] on div "#埔里咖哩 #埔里美食" at bounding box center [651, 178] width 542 height 23
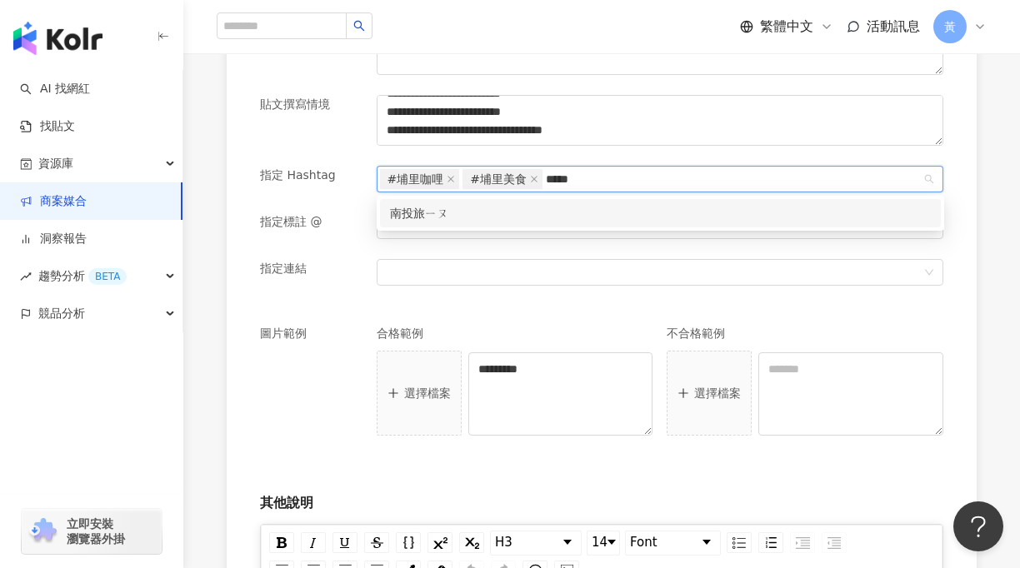
type input "****"
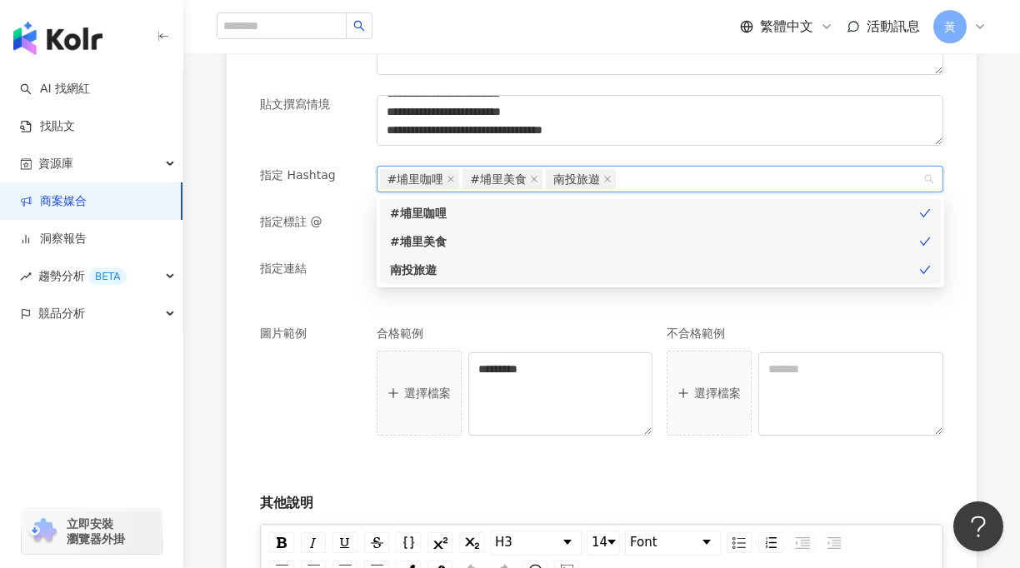
click at [1000, 226] on div "建立活動 先向網紅介紹這次要推廣的品牌及產品吧！敘述愈詳細，網紅將能有更好的發揮喔。 山上山下-咖哩飯專門店 https://www.facebook.com…" at bounding box center [601, 325] width 836 height 1540
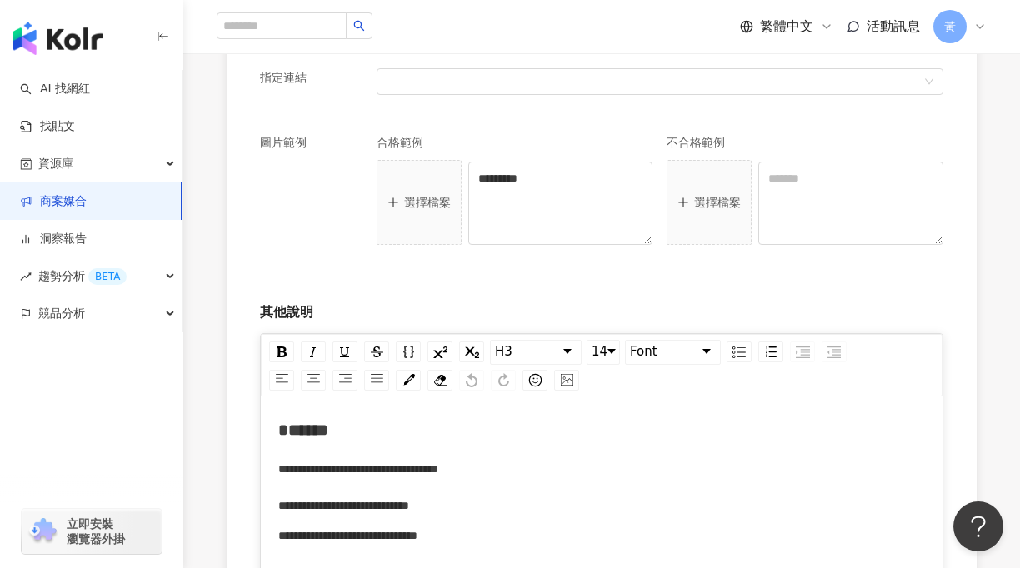
scroll to position [777, 0]
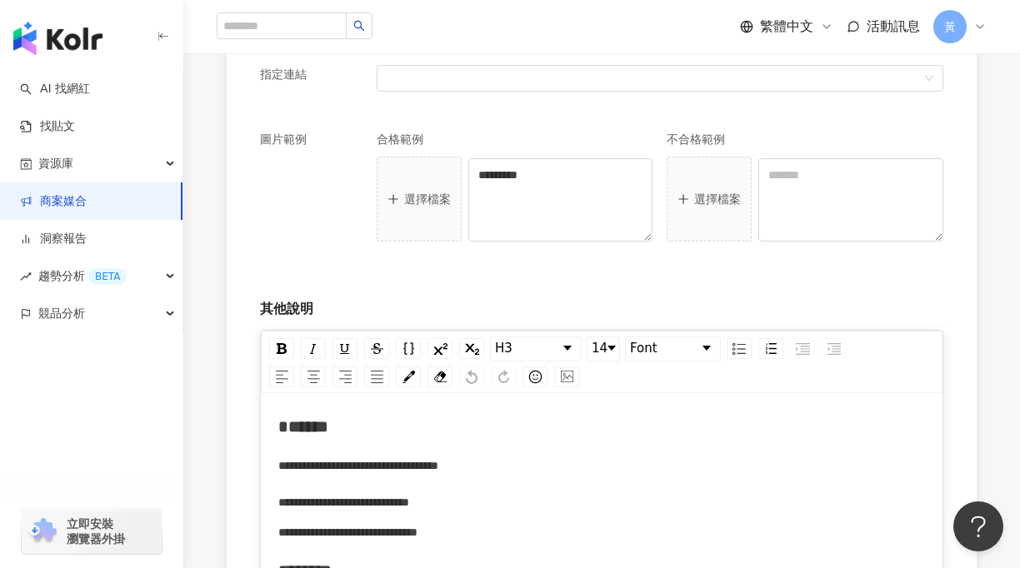
click at [402, 207] on button "選擇檔案" at bounding box center [419, 199] width 85 height 85
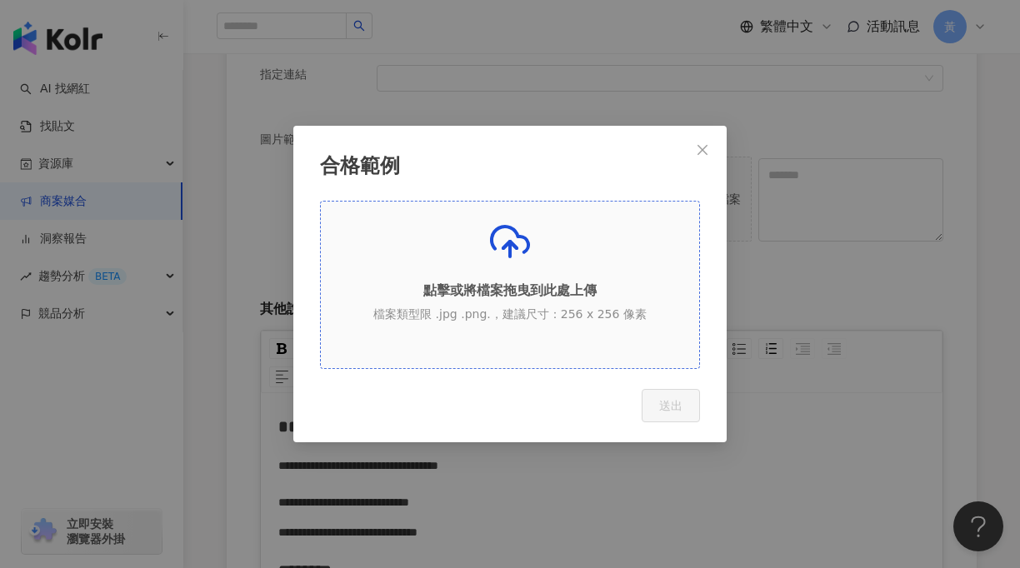
click at [573, 273] on div "點擊或將檔案拖曳到此處上傳 檔案類型限 .jpg .png.，建議尺寸：256 x 256 像素" at bounding box center [510, 278] width 378 height 113
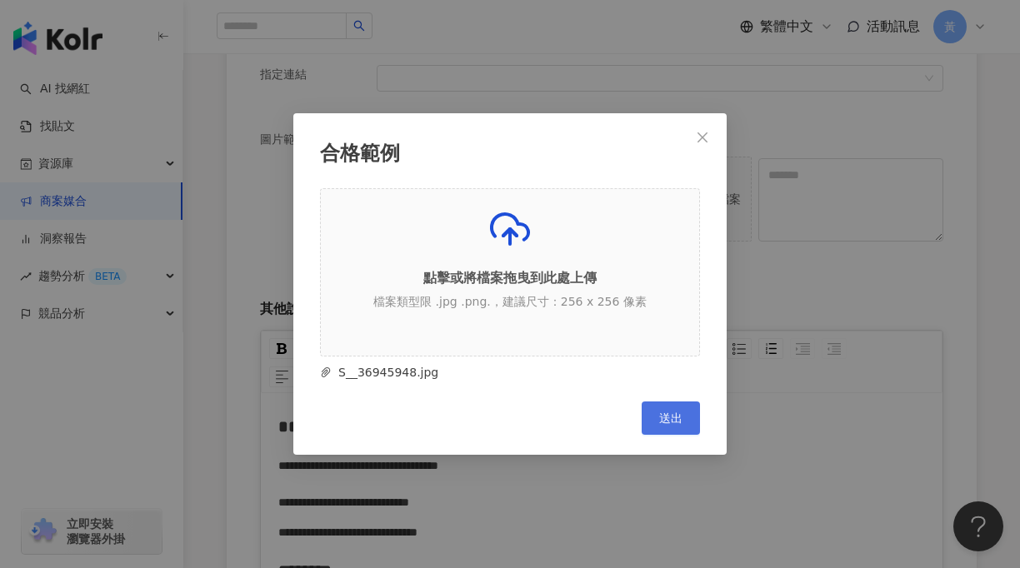
click at [669, 421] on span "送出" at bounding box center [670, 417] width 23 height 13
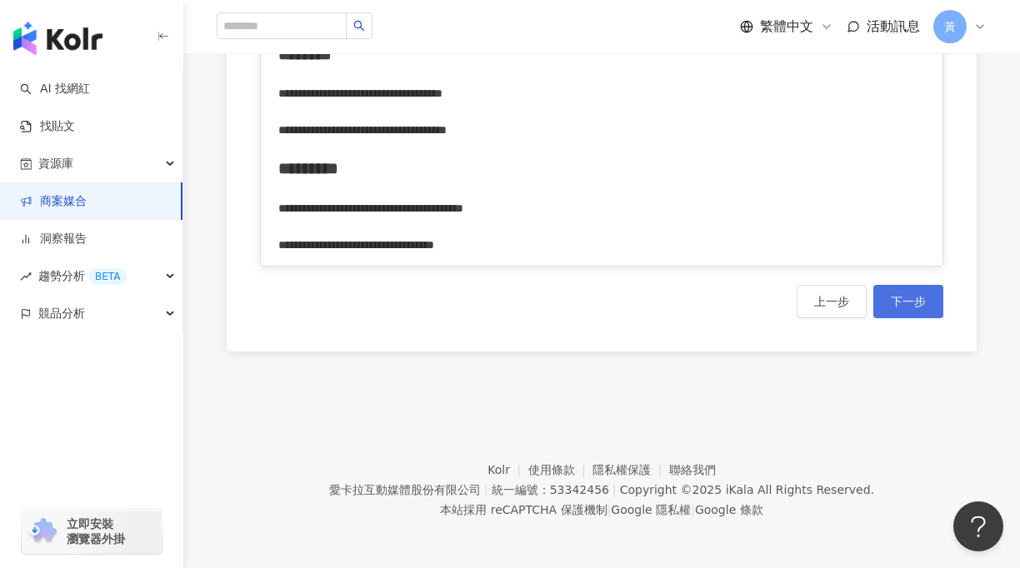
click at [912, 311] on button "下一步" at bounding box center [908, 301] width 70 height 33
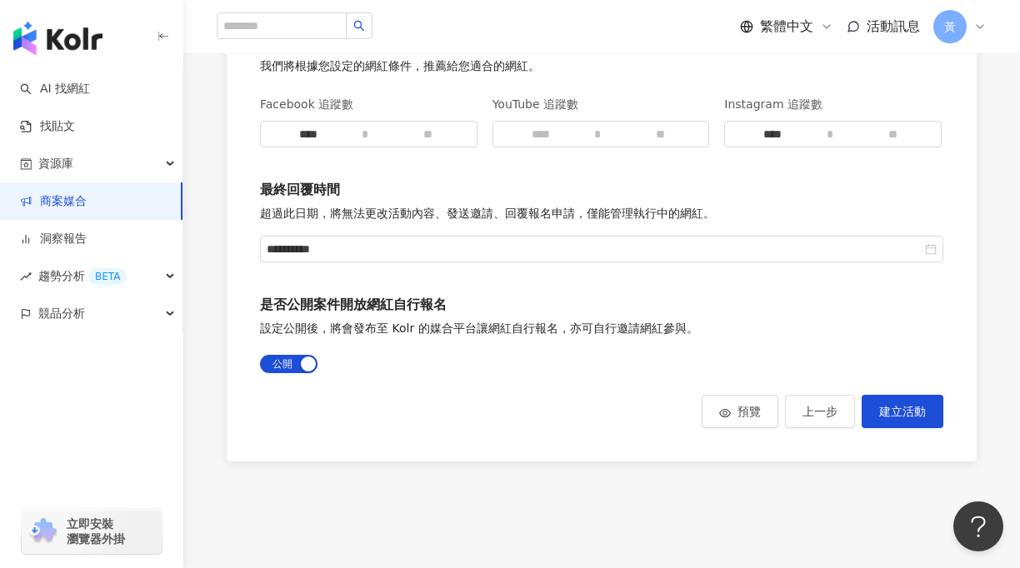
click at [823, 411] on span "上一步" at bounding box center [819, 411] width 35 height 13
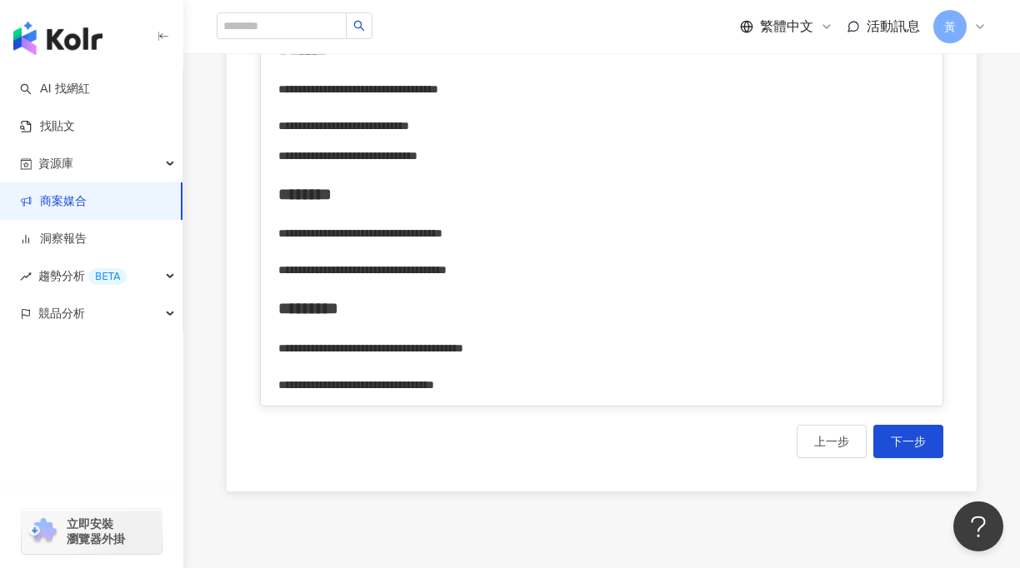
scroll to position [1178, 0]
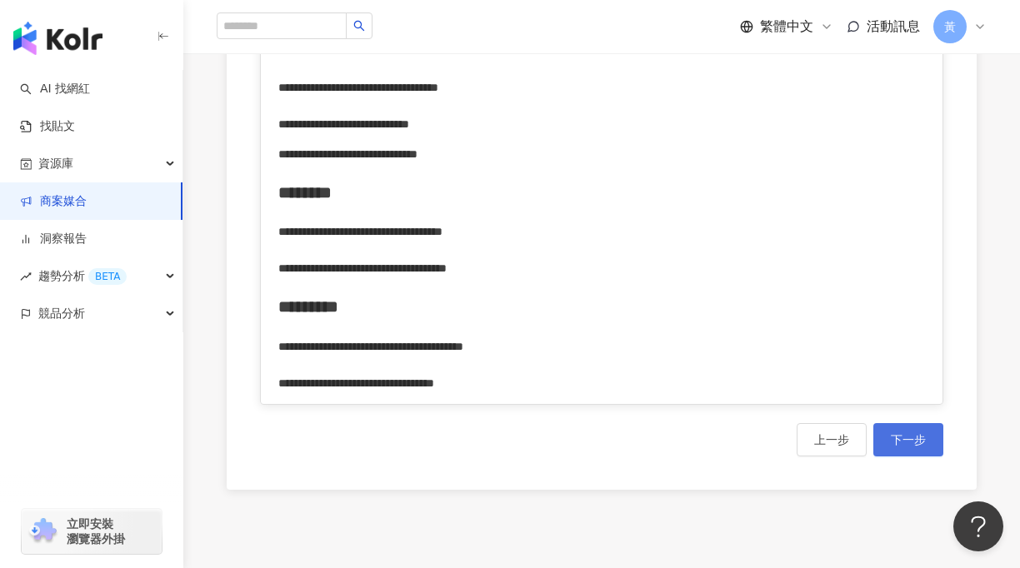
click at [910, 449] on button "下一步" at bounding box center [908, 439] width 70 height 33
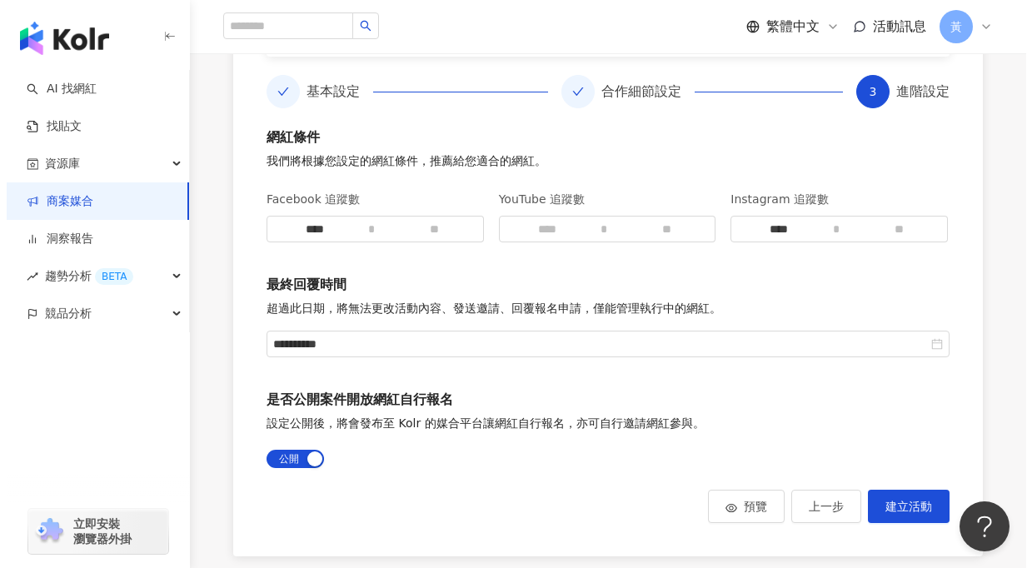
scroll to position [455, 0]
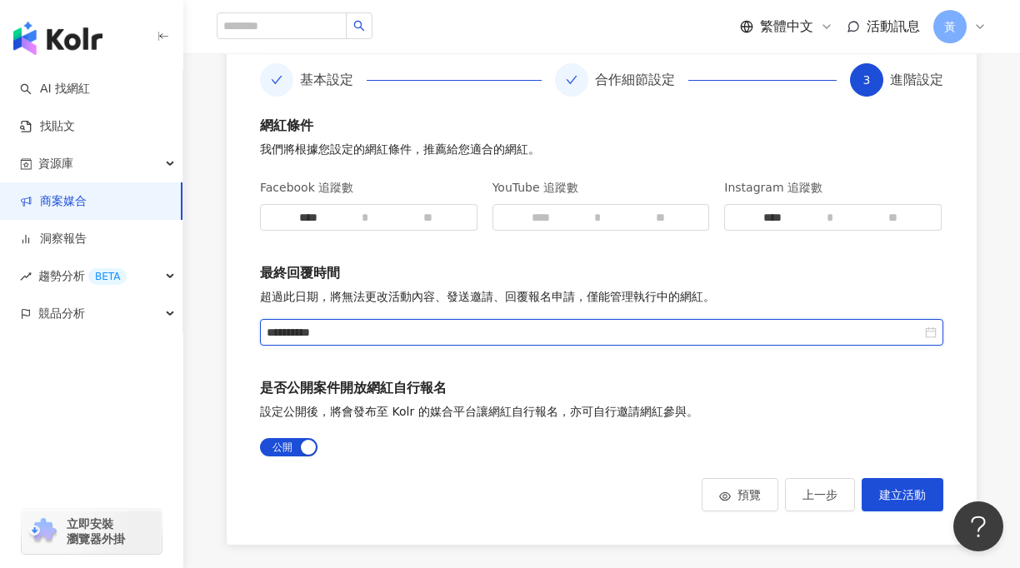
click at [396, 340] on input "**********" at bounding box center [594, 332] width 655 height 18
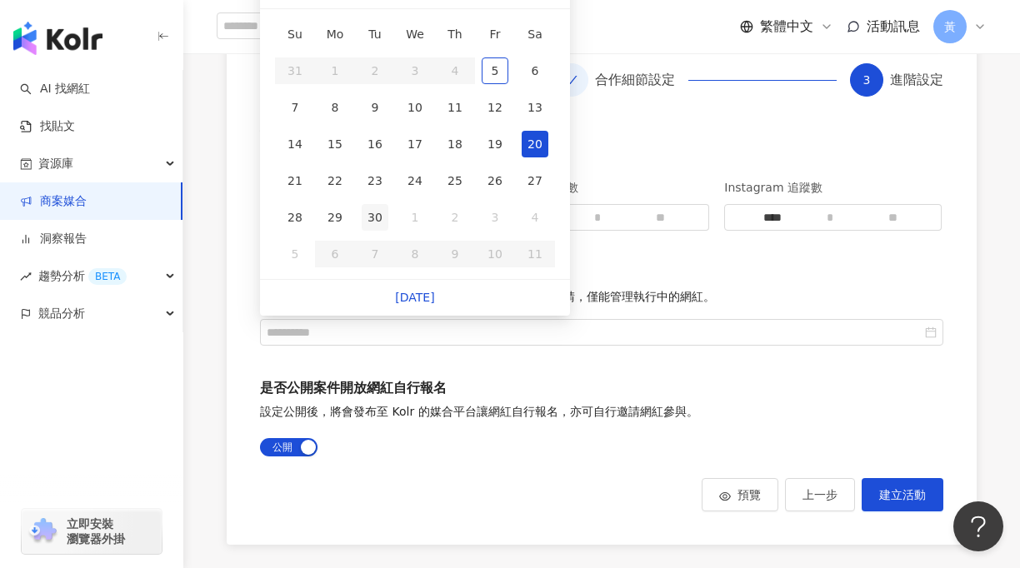
click at [377, 222] on div "30" at bounding box center [375, 217] width 27 height 27
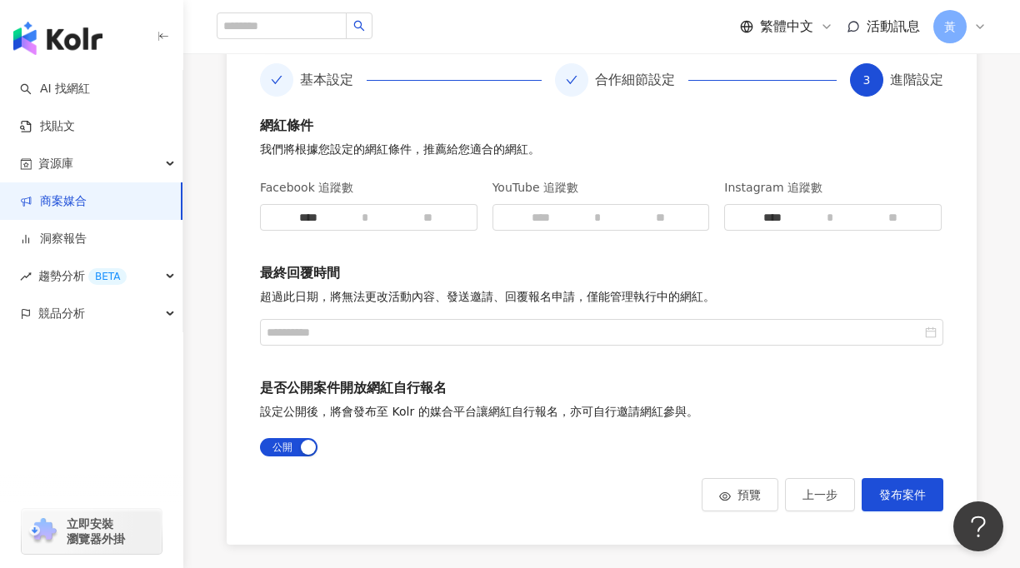
type input "**********"
click at [898, 496] on span "發布案件" at bounding box center [902, 494] width 47 height 13
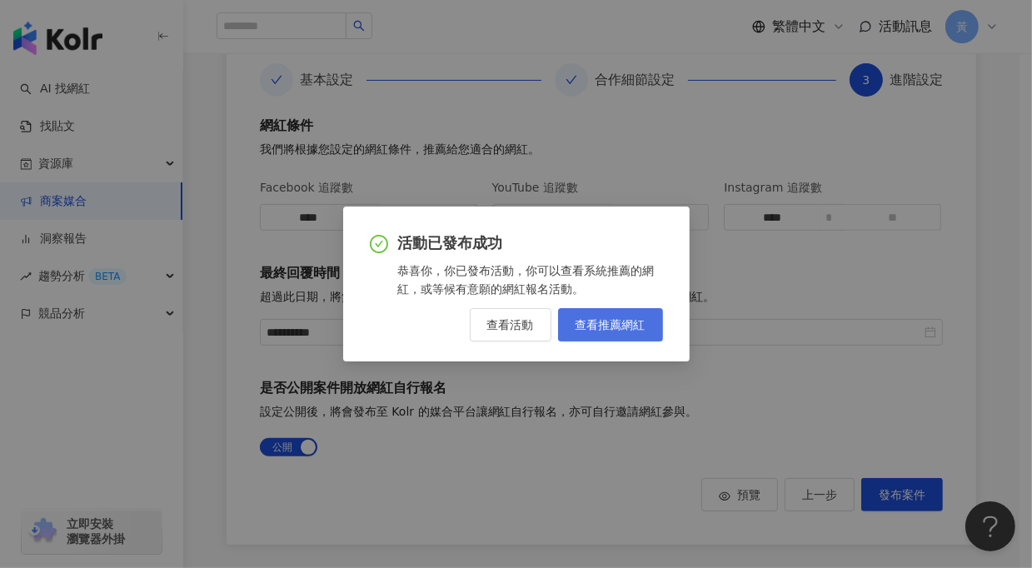
click at [615, 322] on span "查看推薦網紅" at bounding box center [611, 324] width 70 height 13
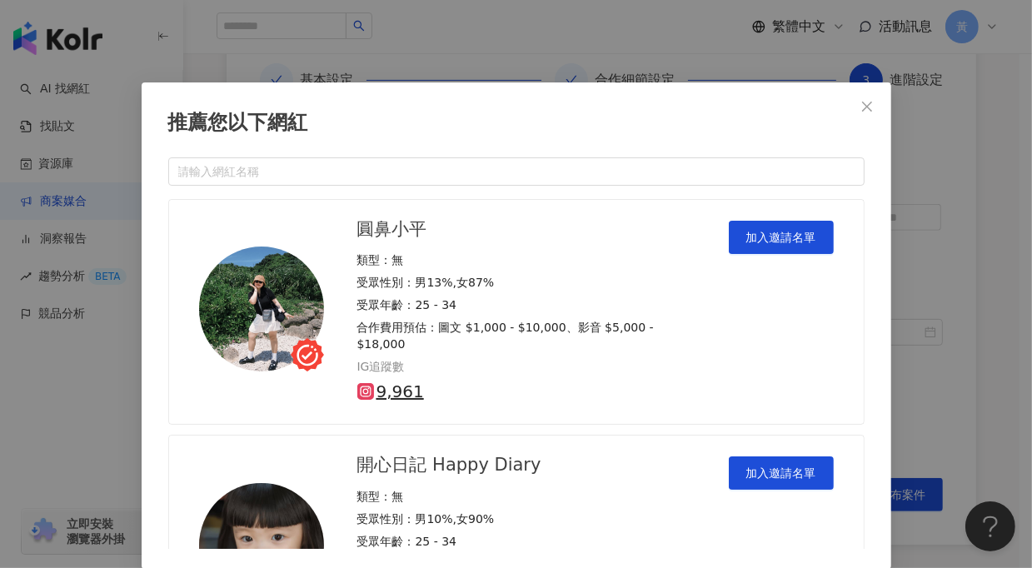
scroll to position [0, 0]
drag, startPoint x: 471, startPoint y: 111, endPoint x: 419, endPoint y: 65, distance: 69.7
click at [420, 65] on div "推薦您以下網紅 請輸入網紅名稱 圓鼻小平 類型 ： 無 受眾性別 ： 男 13% , 女 87% 受眾年齡 ： 25 - 34 合作費用預估 ： 圖文 $1,…" at bounding box center [516, 284] width 1032 height 568
drag, startPoint x: 520, startPoint y: 90, endPoint x: 465, endPoint y: 71, distance: 58.2
click at [440, 57] on div "推薦您以下網紅 請輸入網紅名稱 圓鼻小平 類型 ： 無 受眾性別 ： 男 13% , 女 87% 受眾年齡 ： 25 - 34 合作費用預估 ： 圖文 $1,…" at bounding box center [516, 284] width 1032 height 568
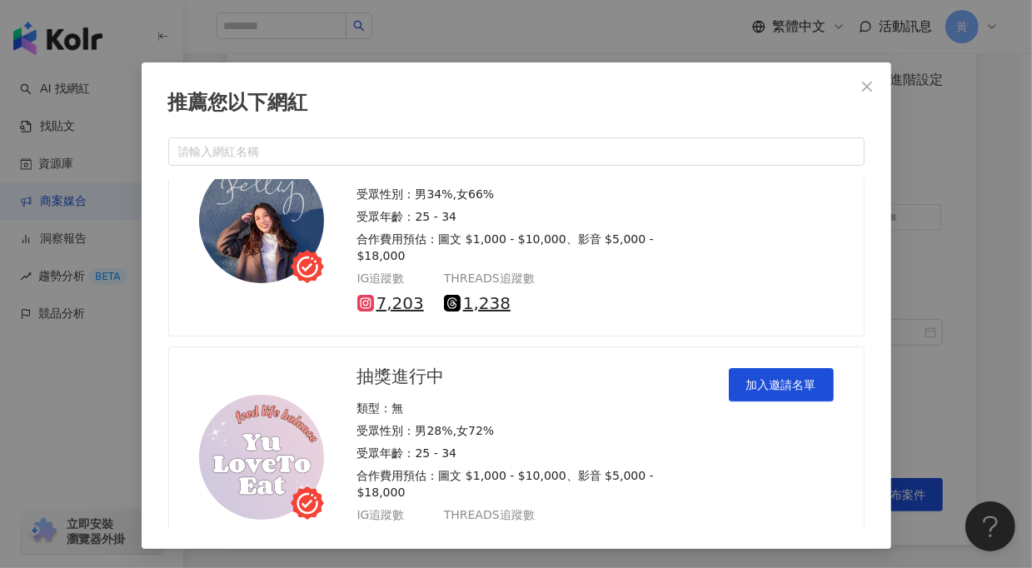
scroll to position [18576, 0]
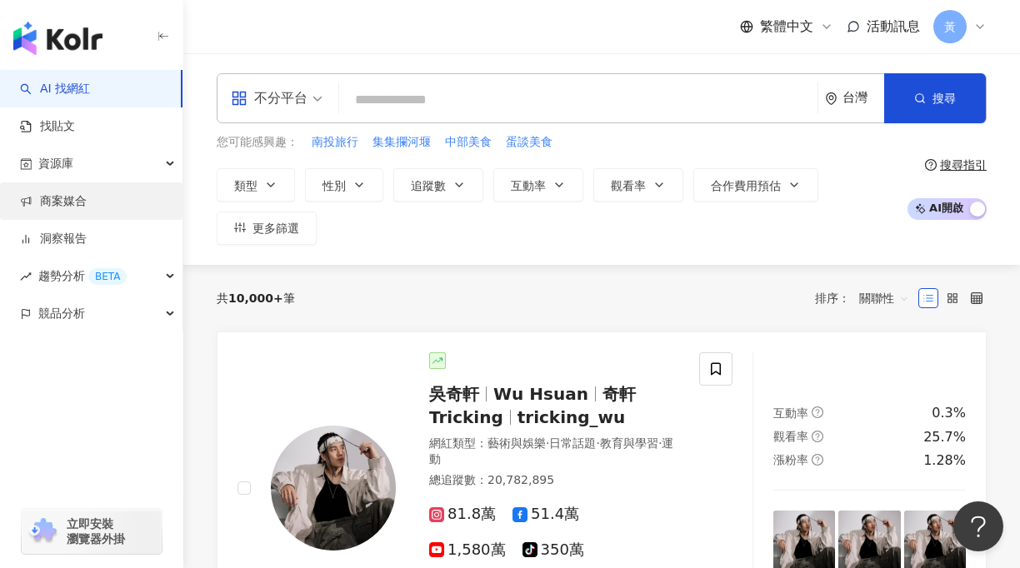
drag, startPoint x: 62, startPoint y: 202, endPoint x: 73, endPoint y: 202, distance: 11.7
click at [62, 202] on link "商案媒合" at bounding box center [53, 201] width 67 height 17
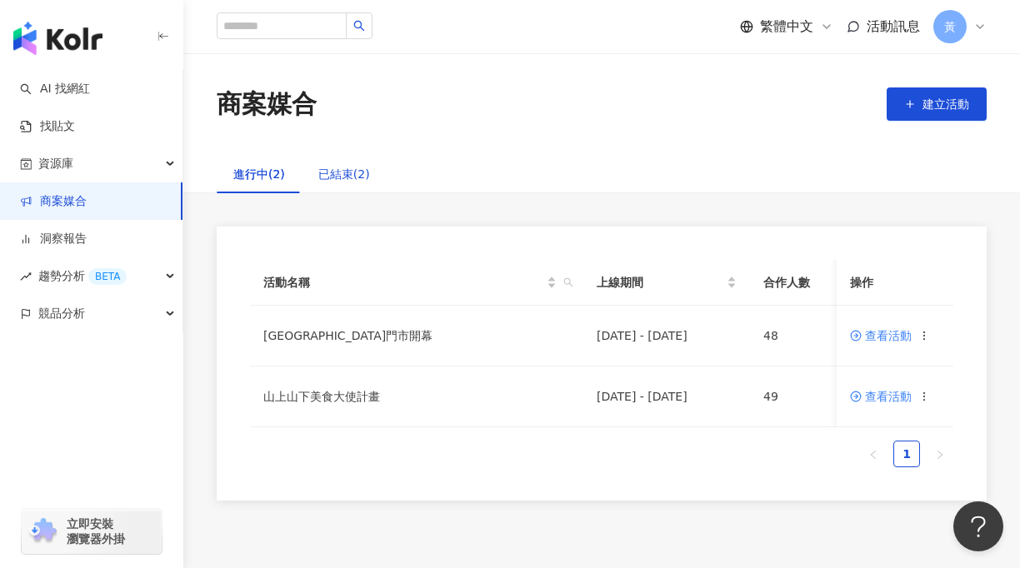
click at [336, 181] on div "已結束(2)" at bounding box center [344, 174] width 52 height 18
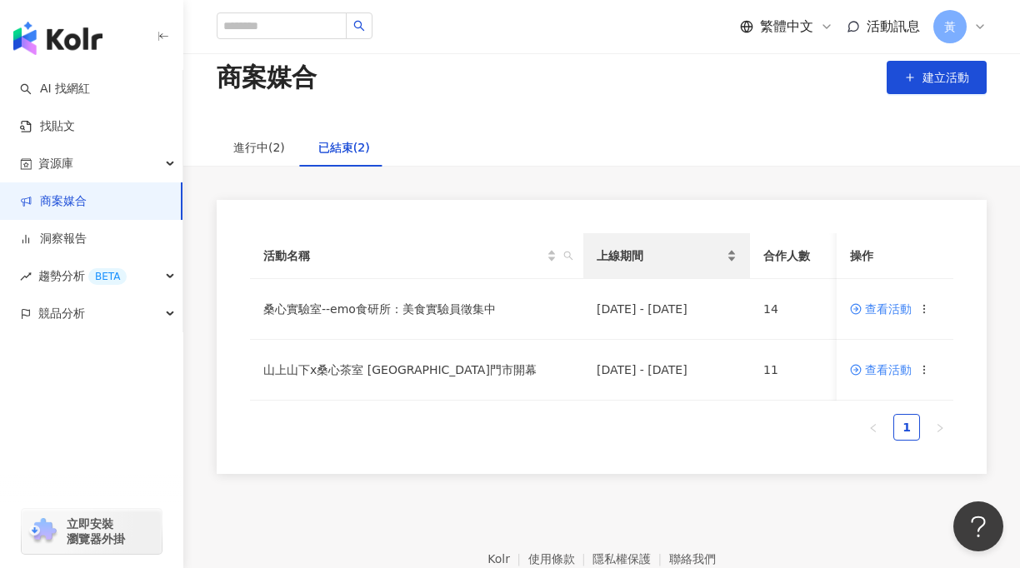
scroll to position [27, 0]
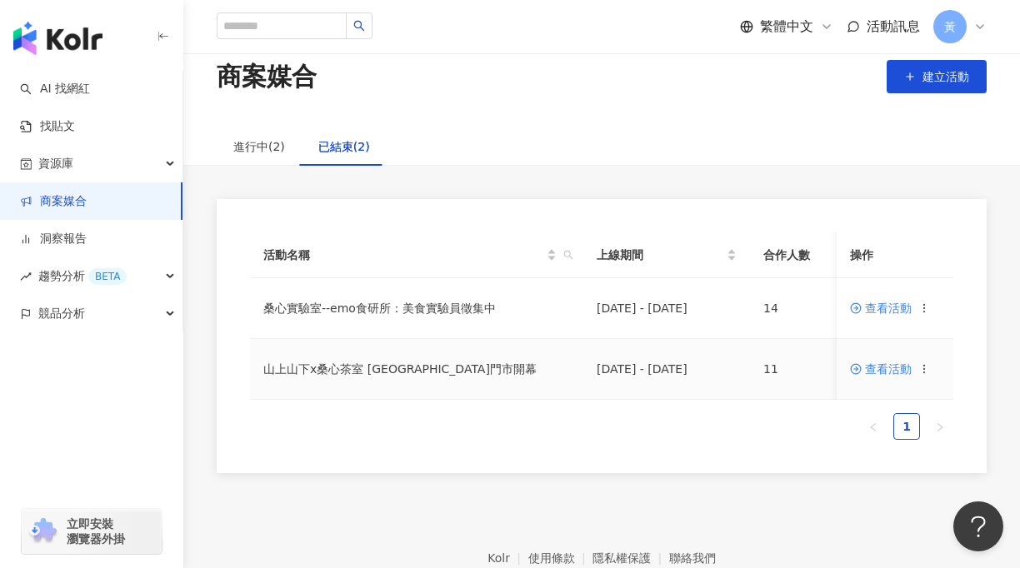
click at [517, 364] on td "[GEOGRAPHIC_DATA]門市開幕" at bounding box center [416, 369] width 333 height 61
click at [426, 367] on td "[GEOGRAPHIC_DATA]門市開幕" at bounding box center [416, 369] width 333 height 61
click at [915, 363] on div "查看活動" at bounding box center [890, 369] width 80 height 12
click at [868, 369] on span "查看活動" at bounding box center [881, 369] width 62 height 12
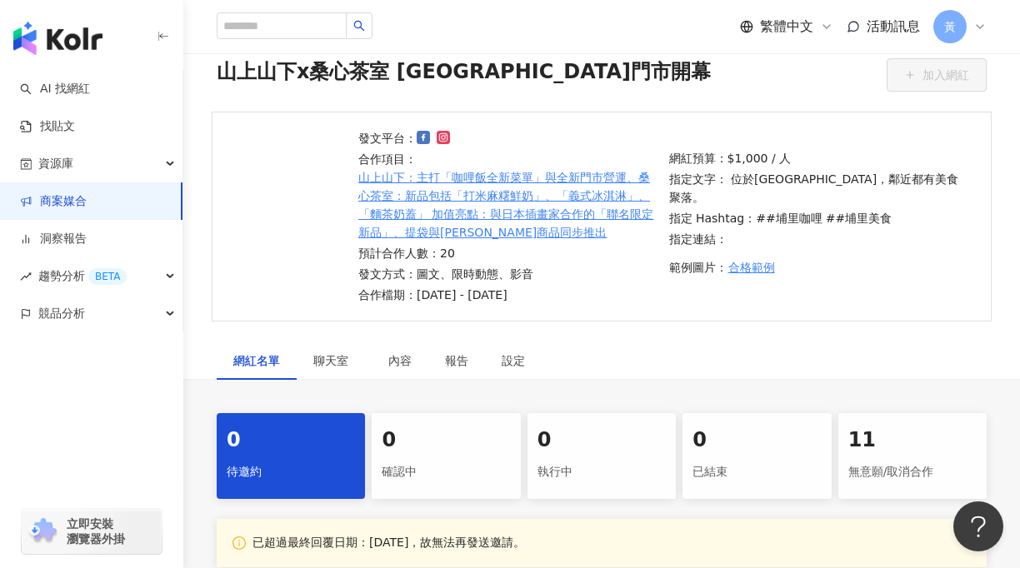
scroll to position [63, 0]
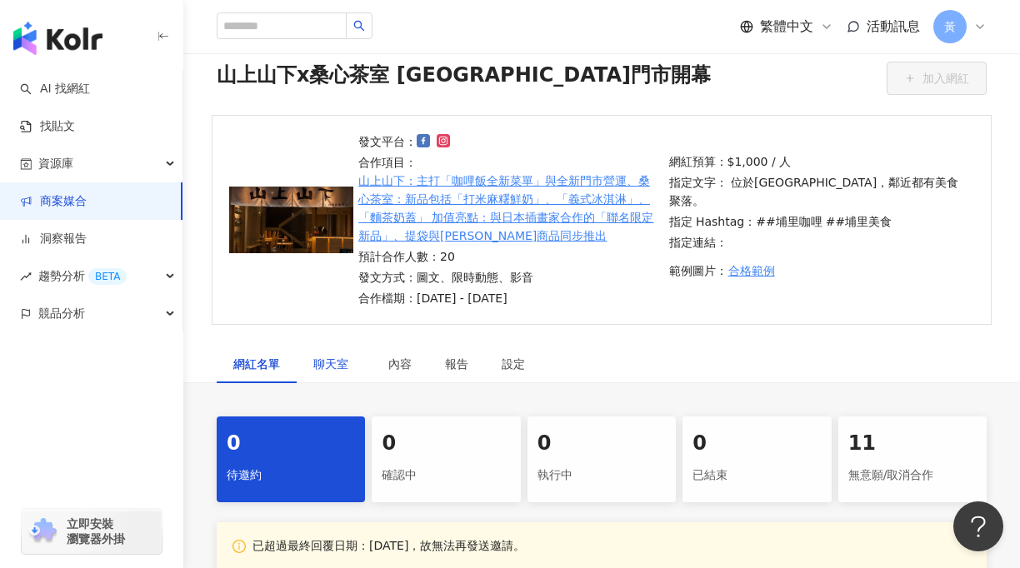
click at [327, 365] on span "聊天室" at bounding box center [334, 364] width 42 height 12
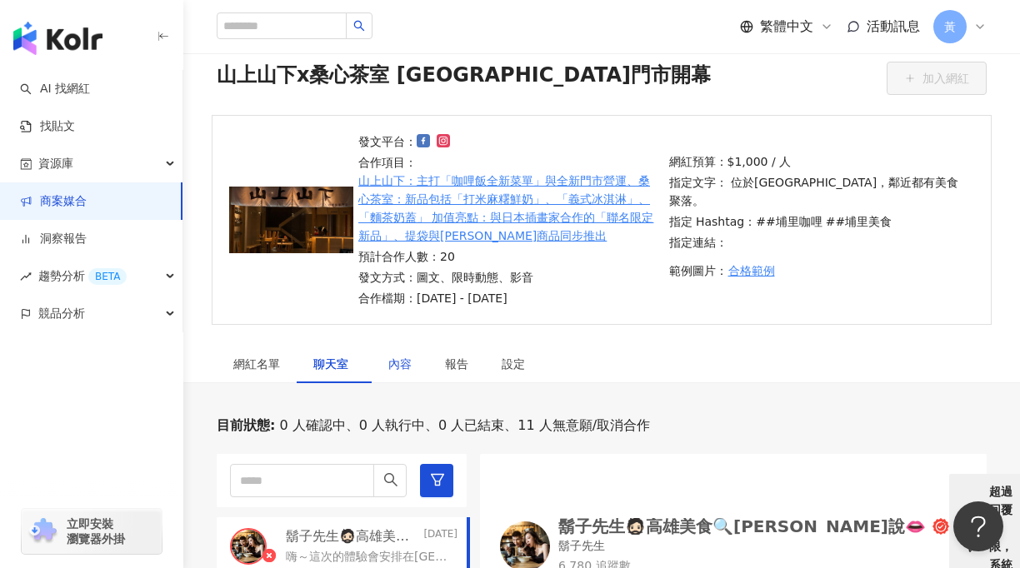
click at [406, 368] on div "內容" at bounding box center [399, 364] width 23 height 18
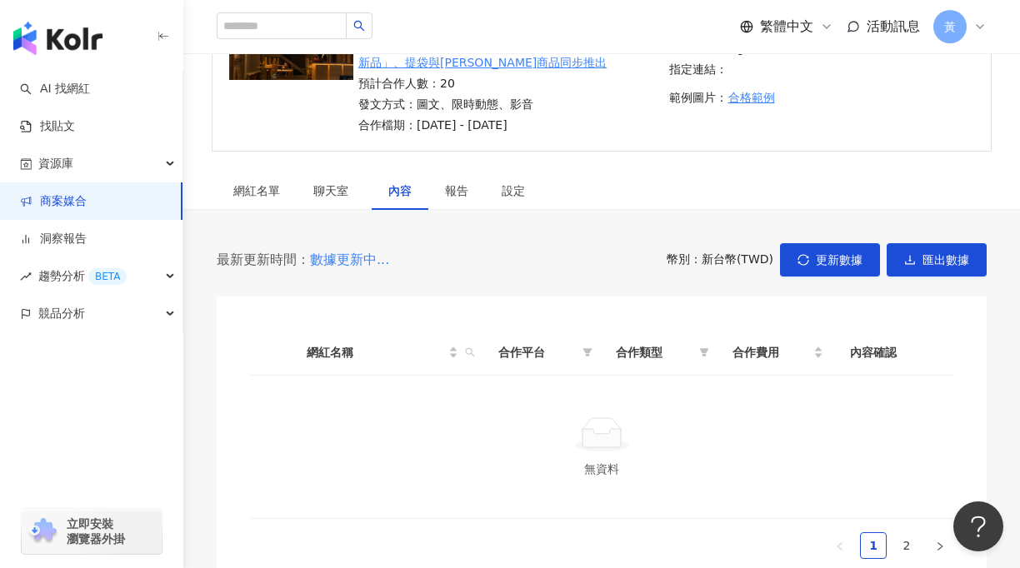
scroll to position [236, 0]
click at [513, 203] on div "設定" at bounding box center [513, 191] width 57 height 38
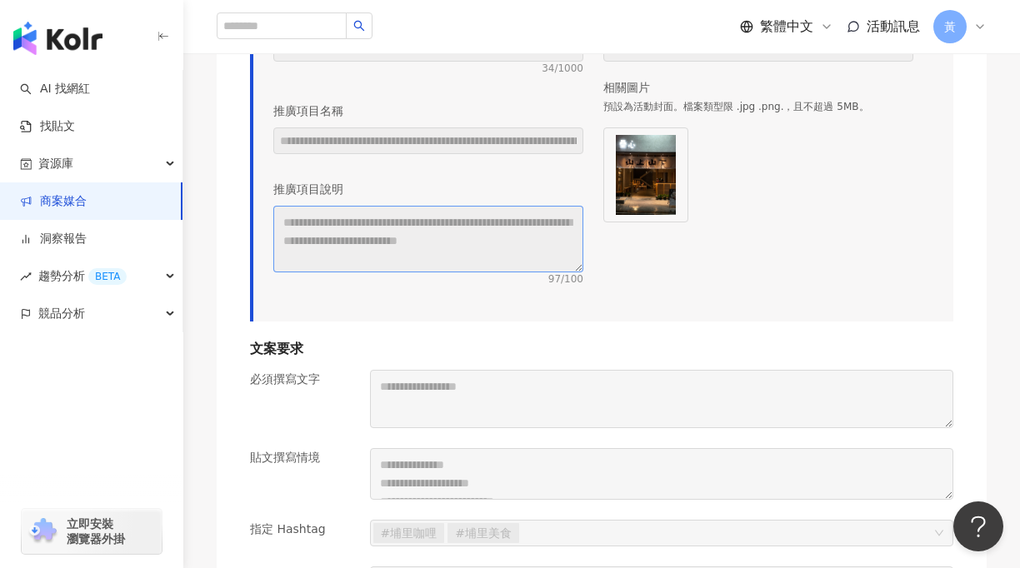
scroll to position [1263, 0]
